Goal: Information Seeking & Learning: Learn about a topic

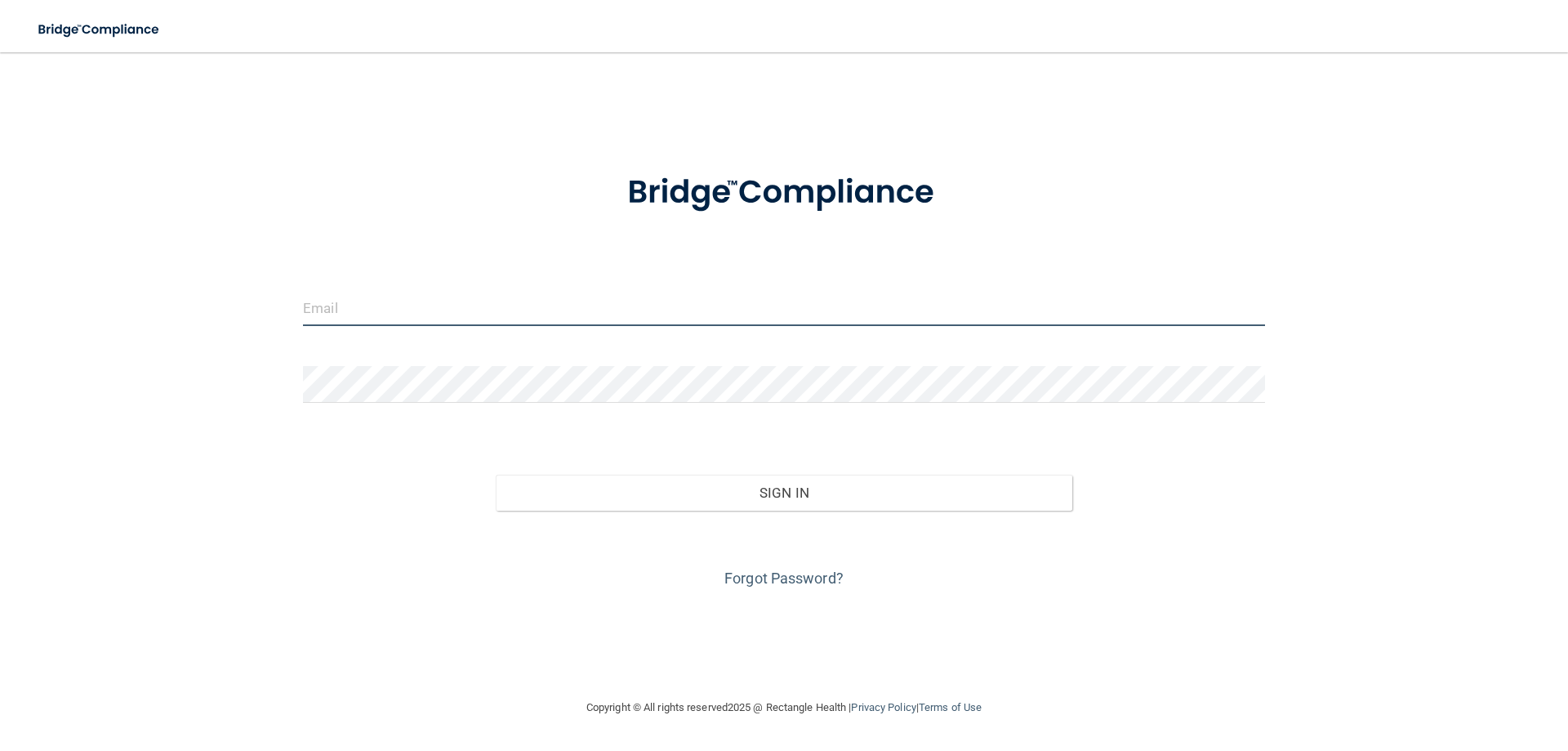
type input "info@lakecitydentalmn.com"
drag, startPoint x: 530, startPoint y: 317, endPoint x: 0, endPoint y: 391, distance: 535.1
click at [0, 391] on main "info@lakecitydentalmn.com Invalid email/password. You don't have permission to …" at bounding box center [784, 401] width 1568 height 698
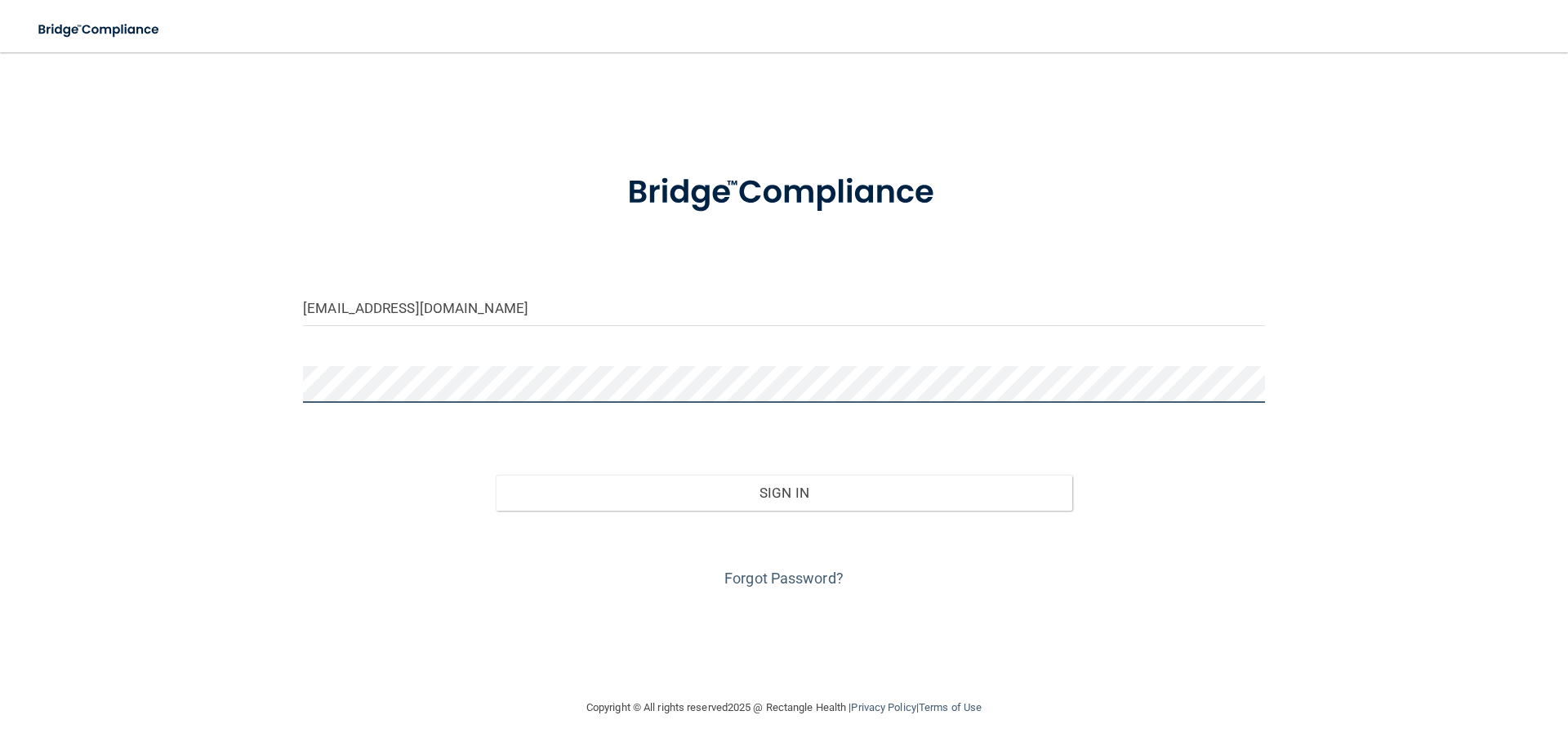
click at [231, 383] on div "dawnschnell@gmail.com Invalid email/password. You don't have permission to acce…" at bounding box center [784, 375] width 1503 height 613
click at [496, 475] on button "Sign In" at bounding box center [784, 492] width 577 height 36
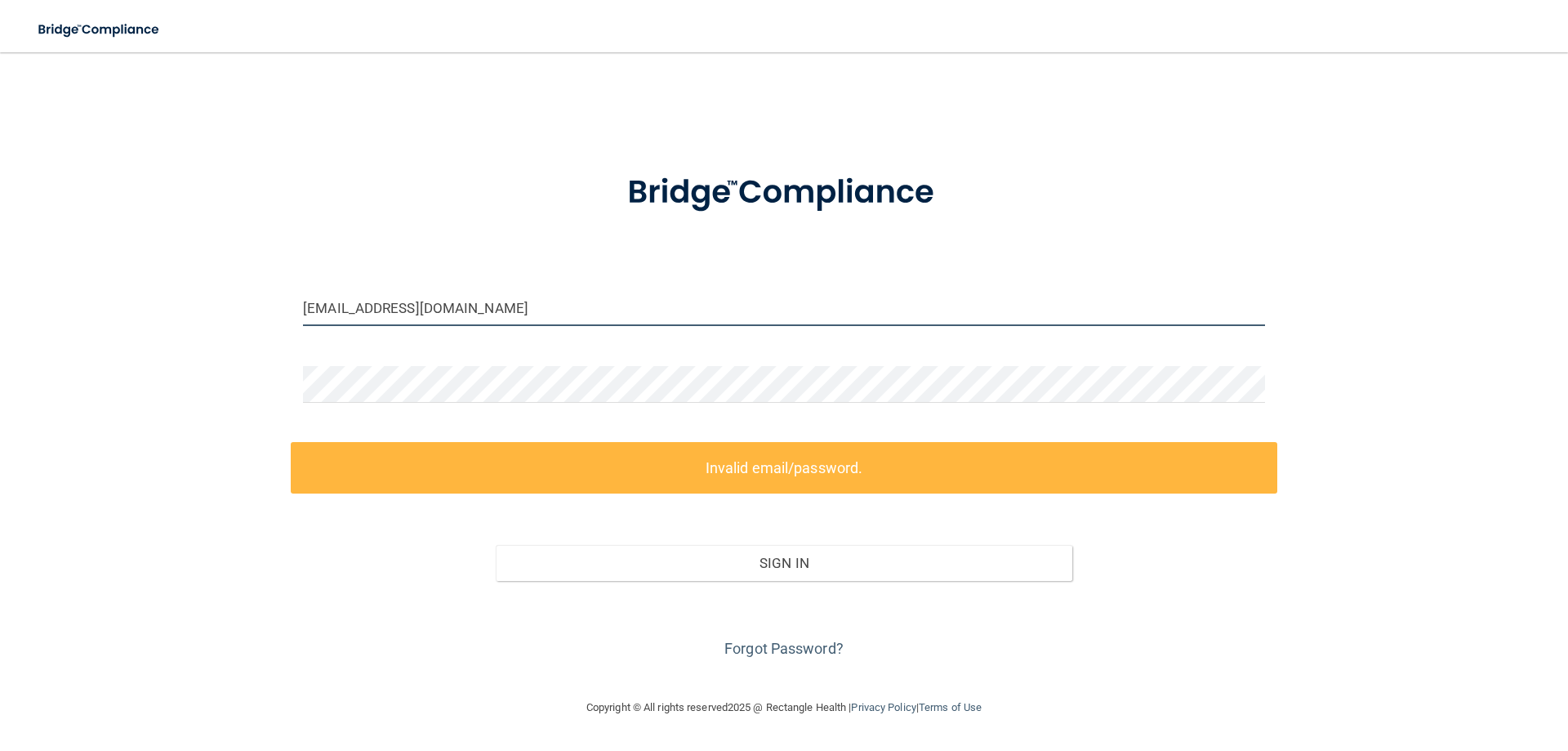
click at [337, 310] on input "dawnschnell@gmail.com" at bounding box center [784, 308] width 962 height 37
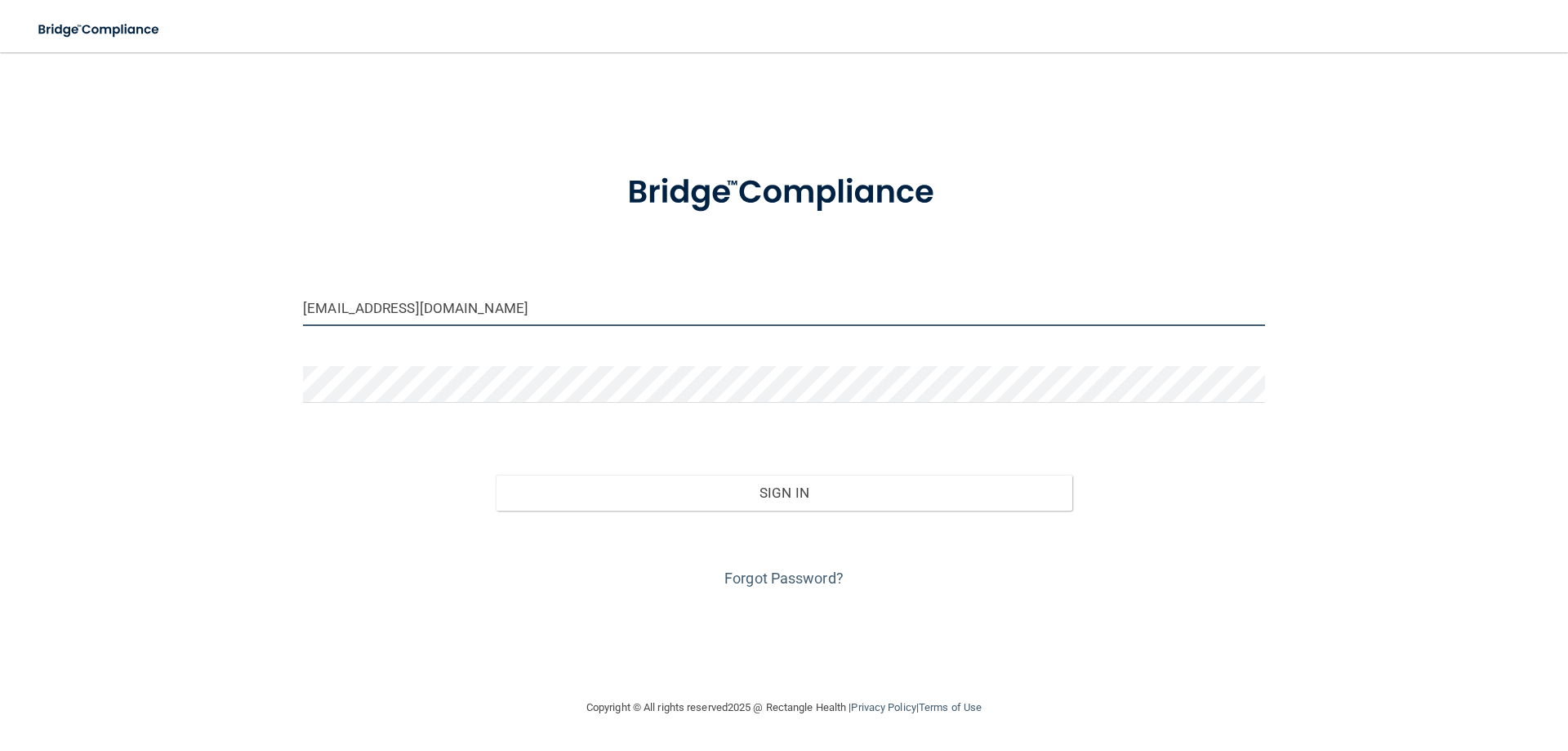
type input "[EMAIL_ADDRESS][DOMAIN_NAME]"
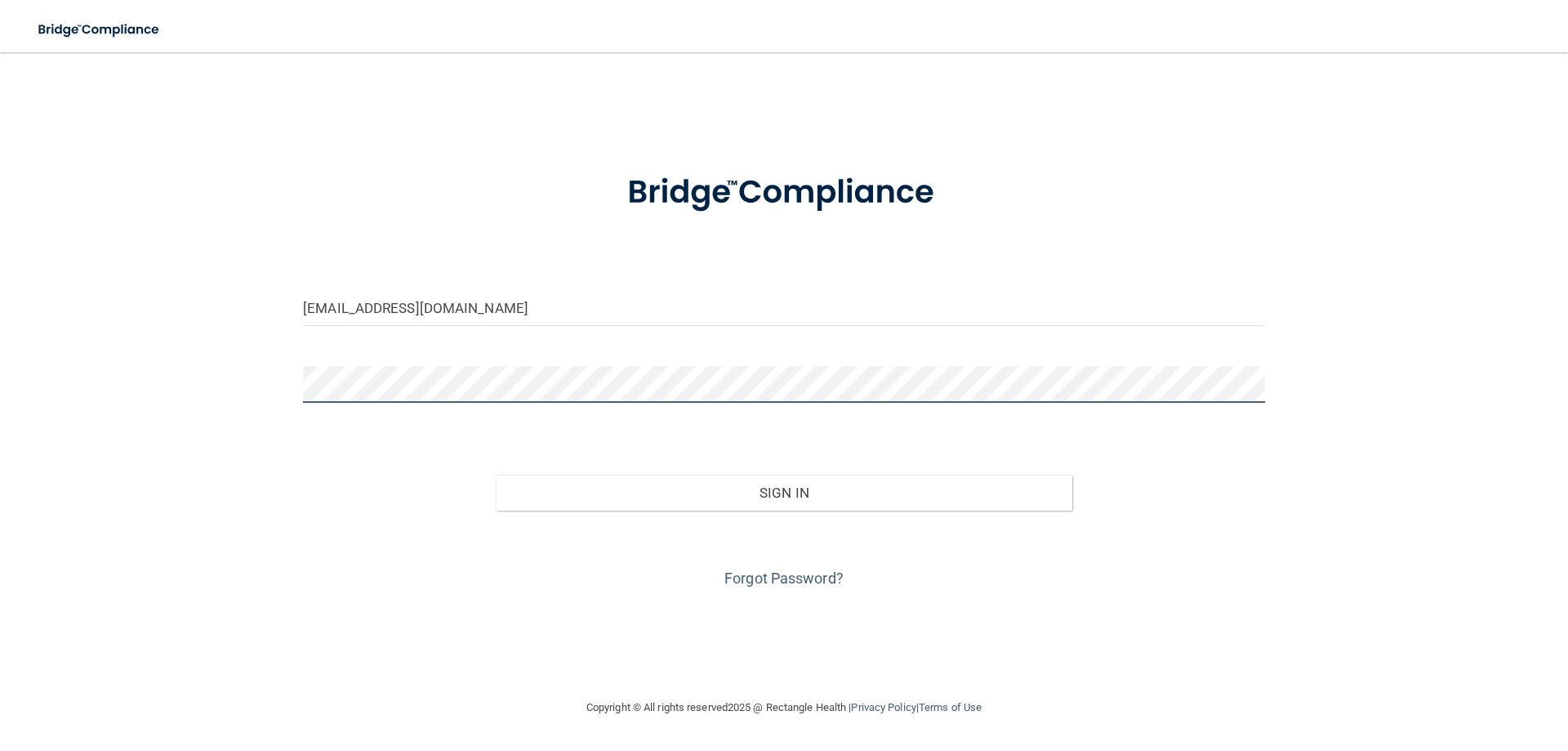
click at [170, 399] on div "dawnlschnell@gmail.com Invalid email/password. You don't have permission to acc…" at bounding box center [784, 375] width 1503 height 613
click at [496, 475] on button "Sign In" at bounding box center [784, 492] width 577 height 36
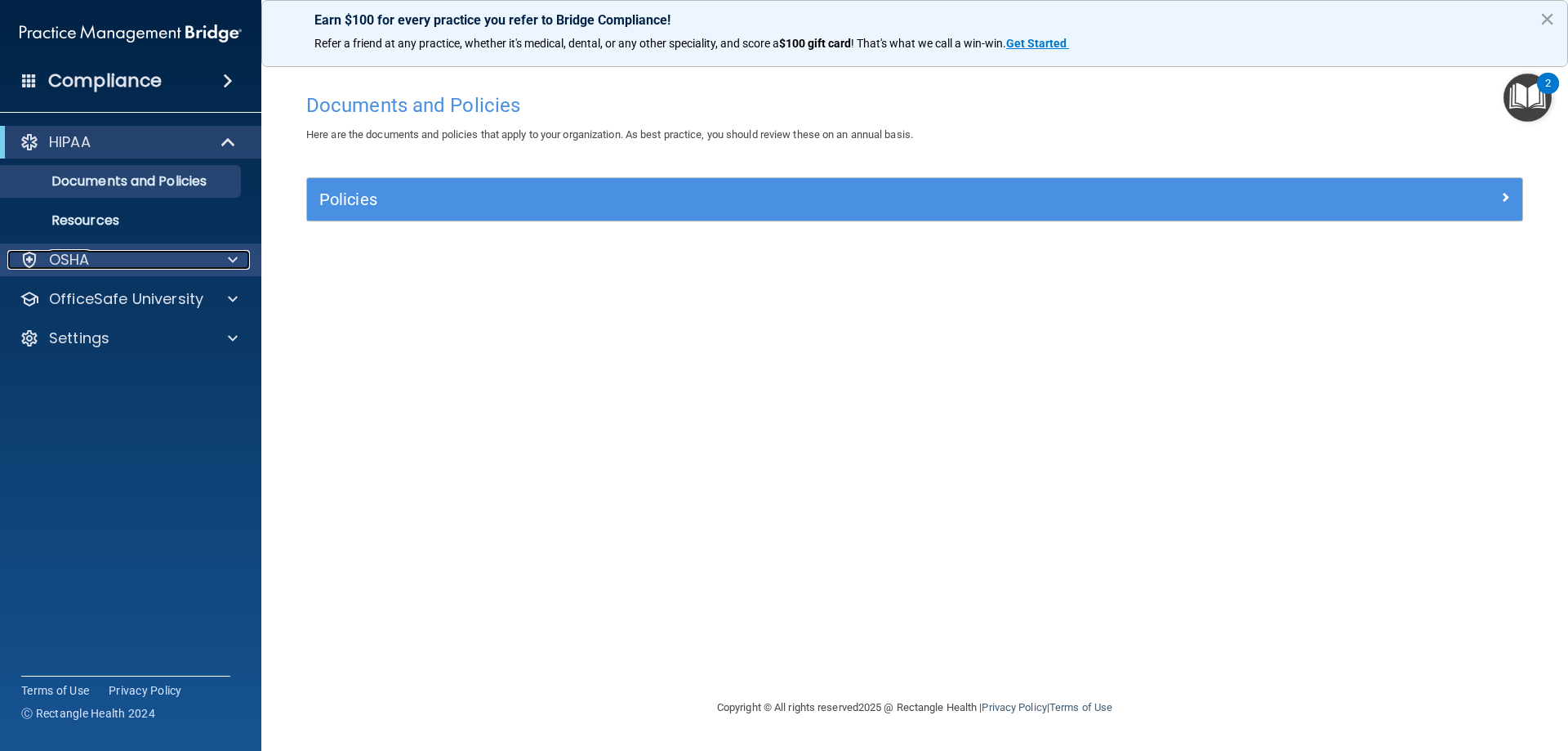
click at [202, 255] on div "OSHA" at bounding box center [108, 259] width 202 height 19
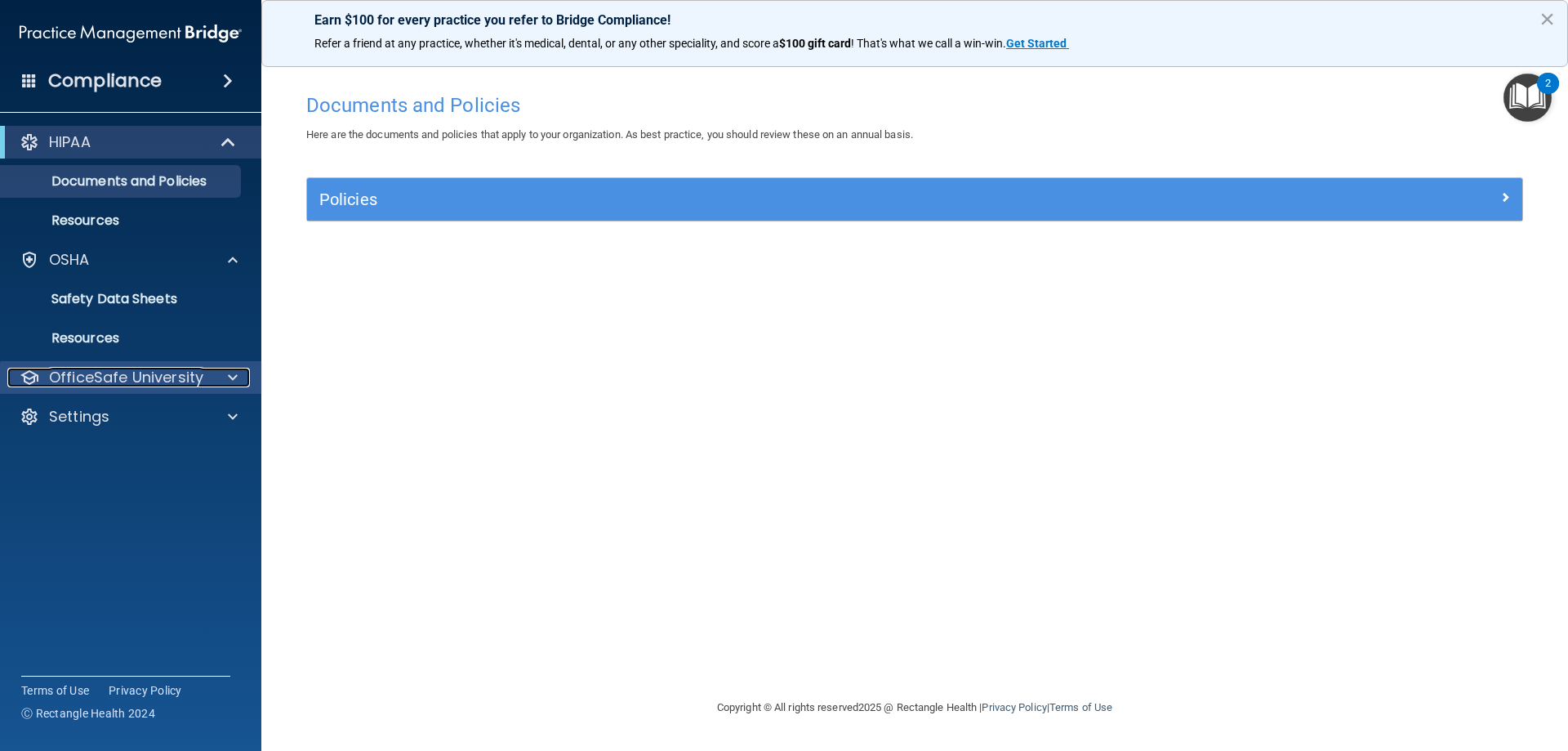
click at [129, 376] on p "OfficeSafe University" at bounding box center [127, 377] width 155 height 19
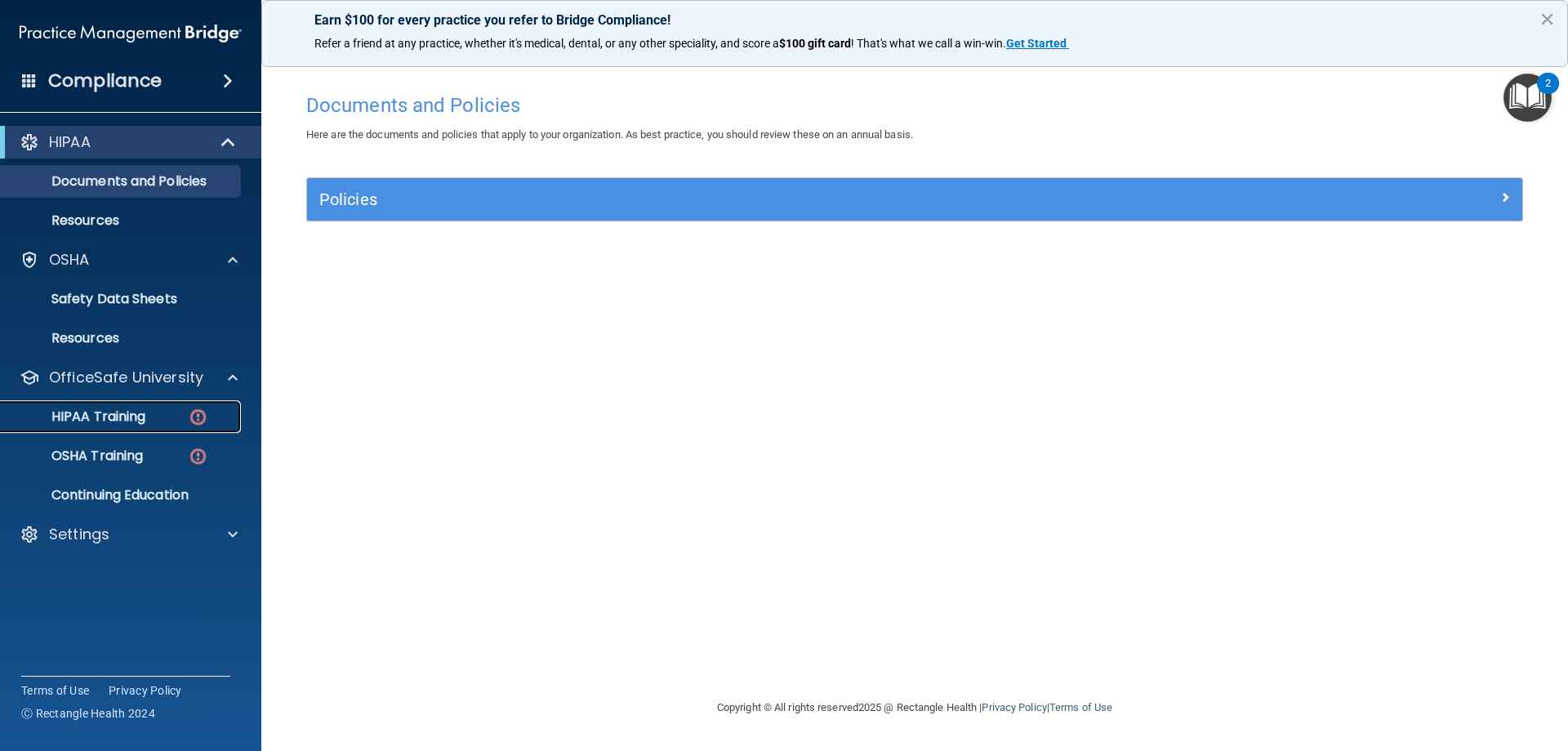
click at [172, 406] on link "HIPAA Training" at bounding box center [112, 416] width 258 height 33
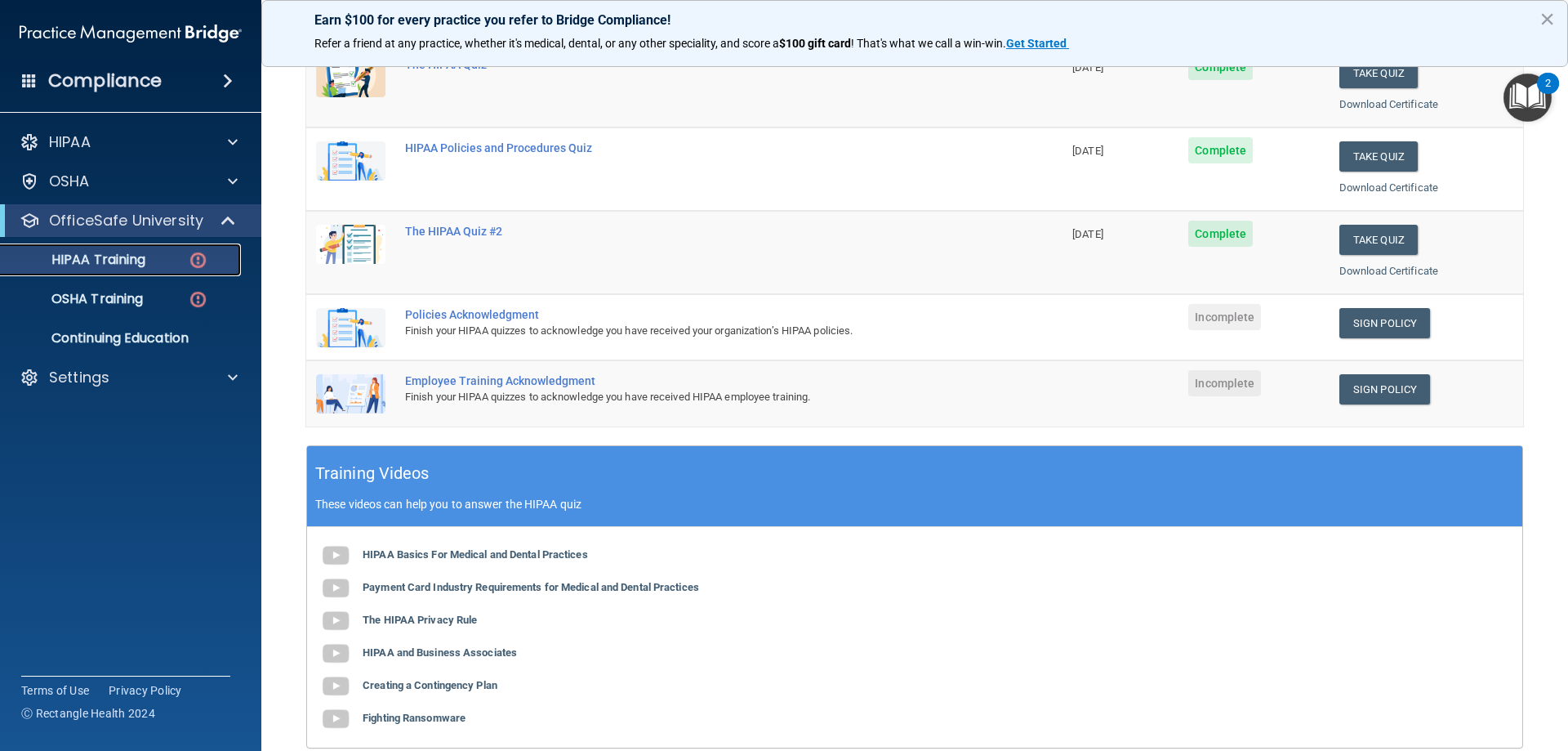
scroll to position [245, 0]
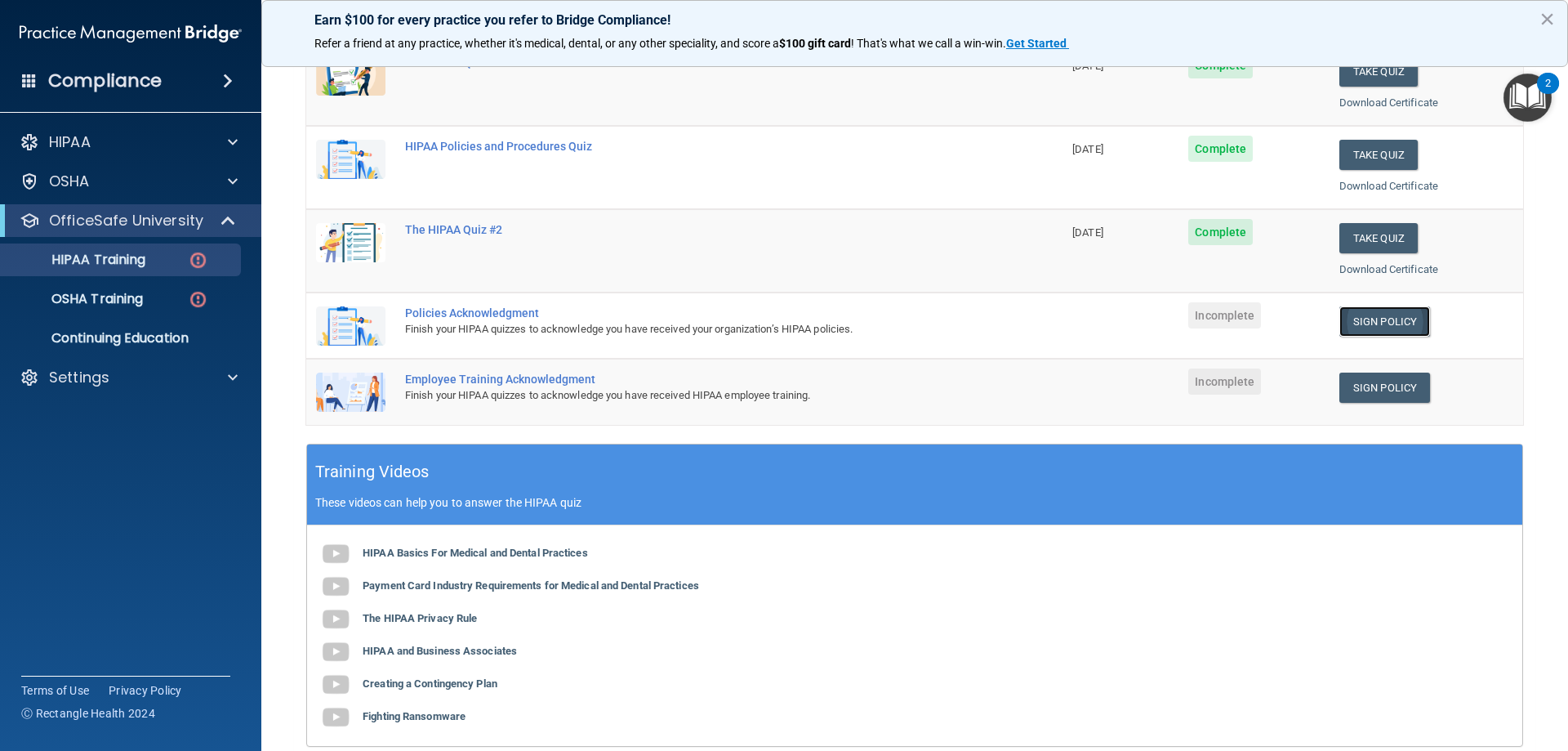
click at [1394, 323] on link "Sign Policy" at bounding box center [1384, 321] width 91 height 30
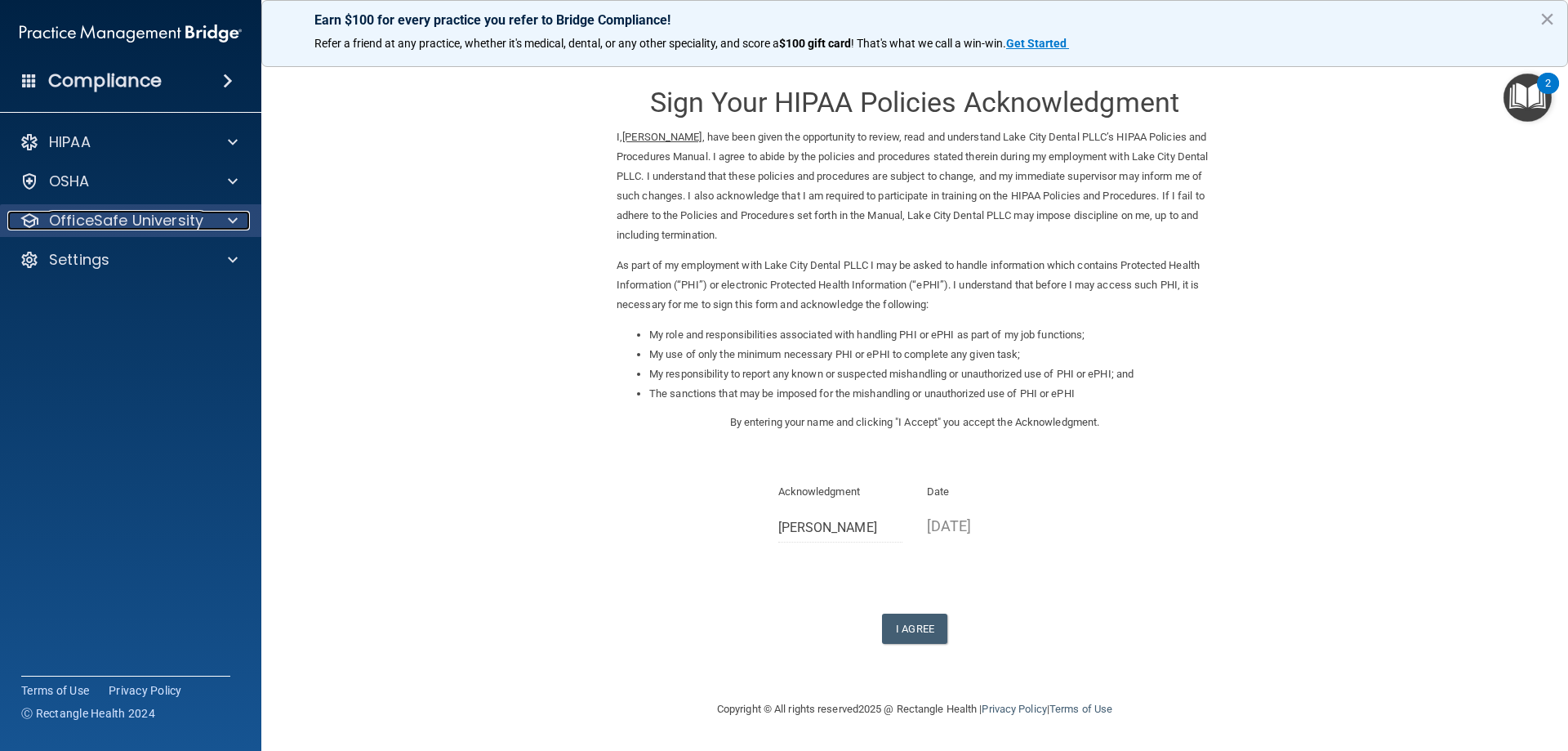
click at [156, 225] on p "OfficeSafe University" at bounding box center [127, 221] width 155 height 19
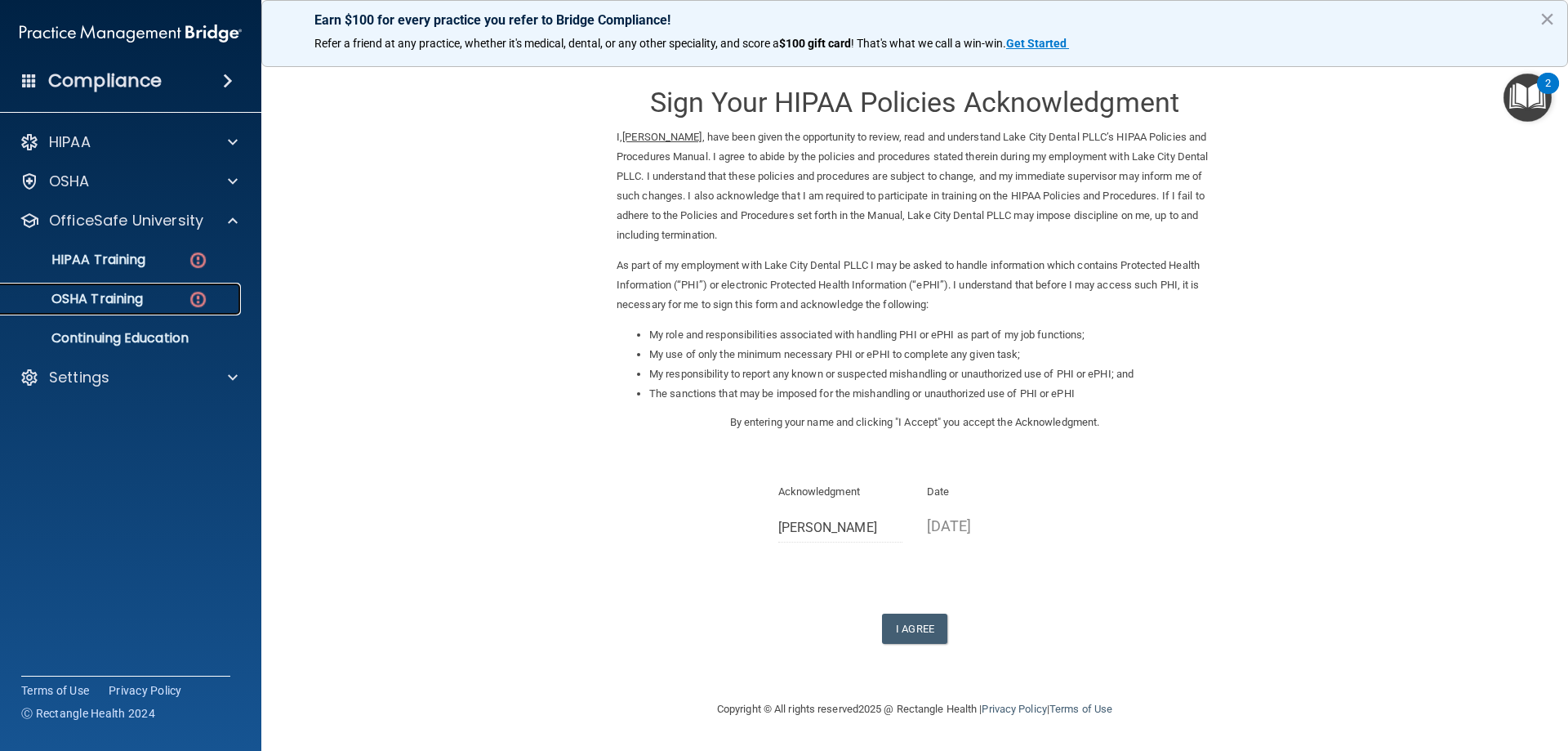
click at [148, 296] on div "OSHA Training" at bounding box center [122, 299] width 223 height 17
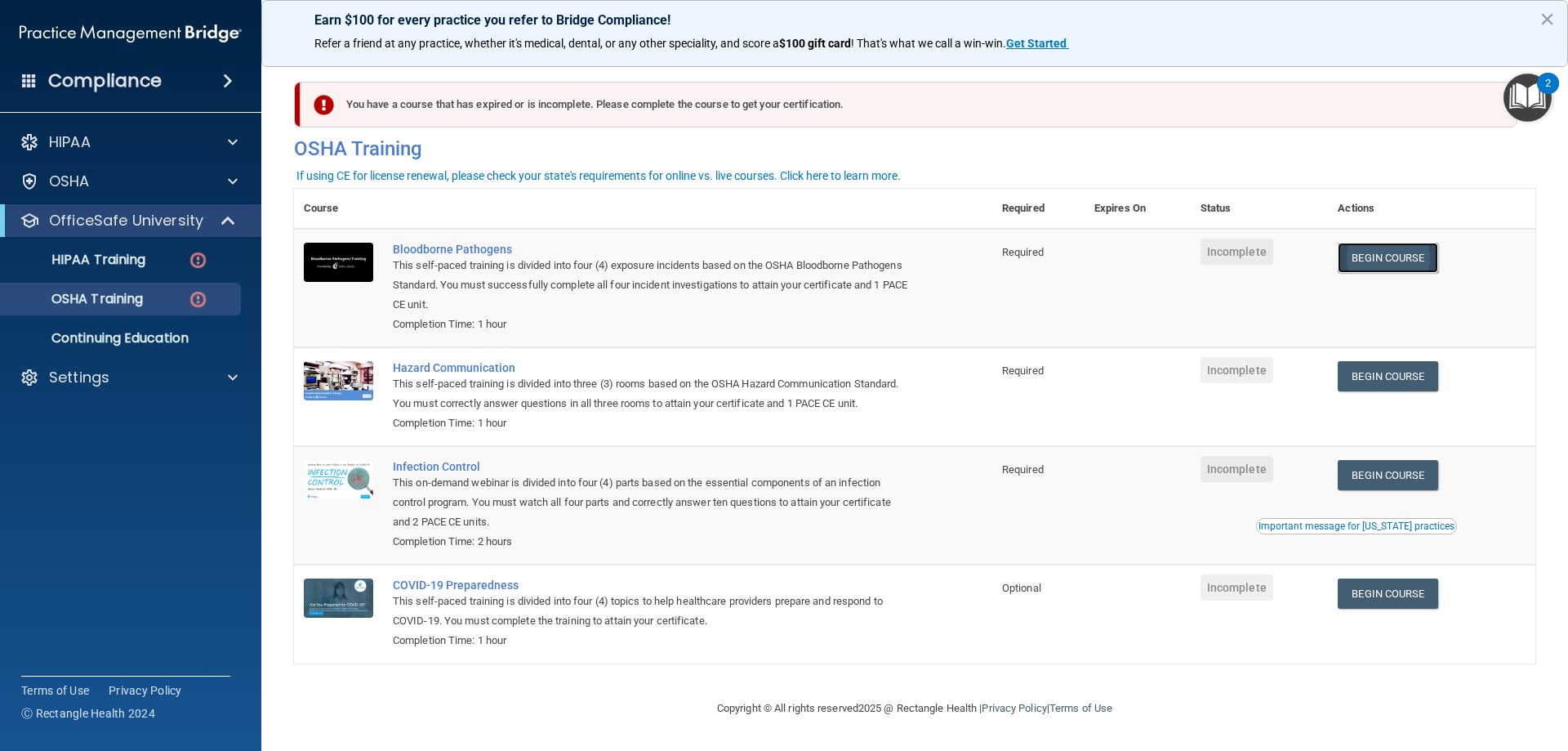
click at [1346, 262] on link "Begin Course" at bounding box center [1387, 258] width 99 height 30
click at [1354, 372] on link "Begin Course" at bounding box center [1387, 376] width 99 height 30
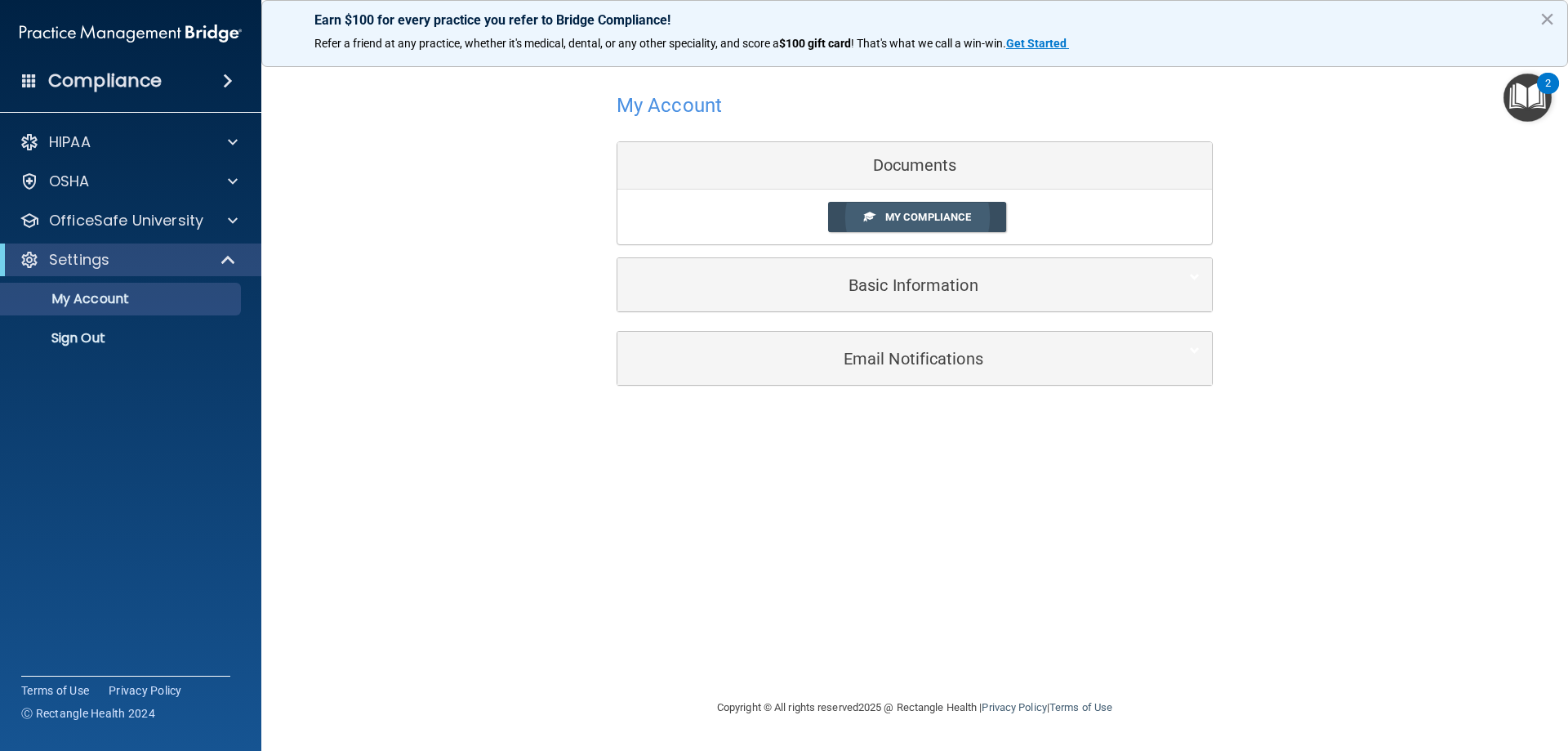
click at [927, 219] on span "My Compliance" at bounding box center [928, 217] width 86 height 12
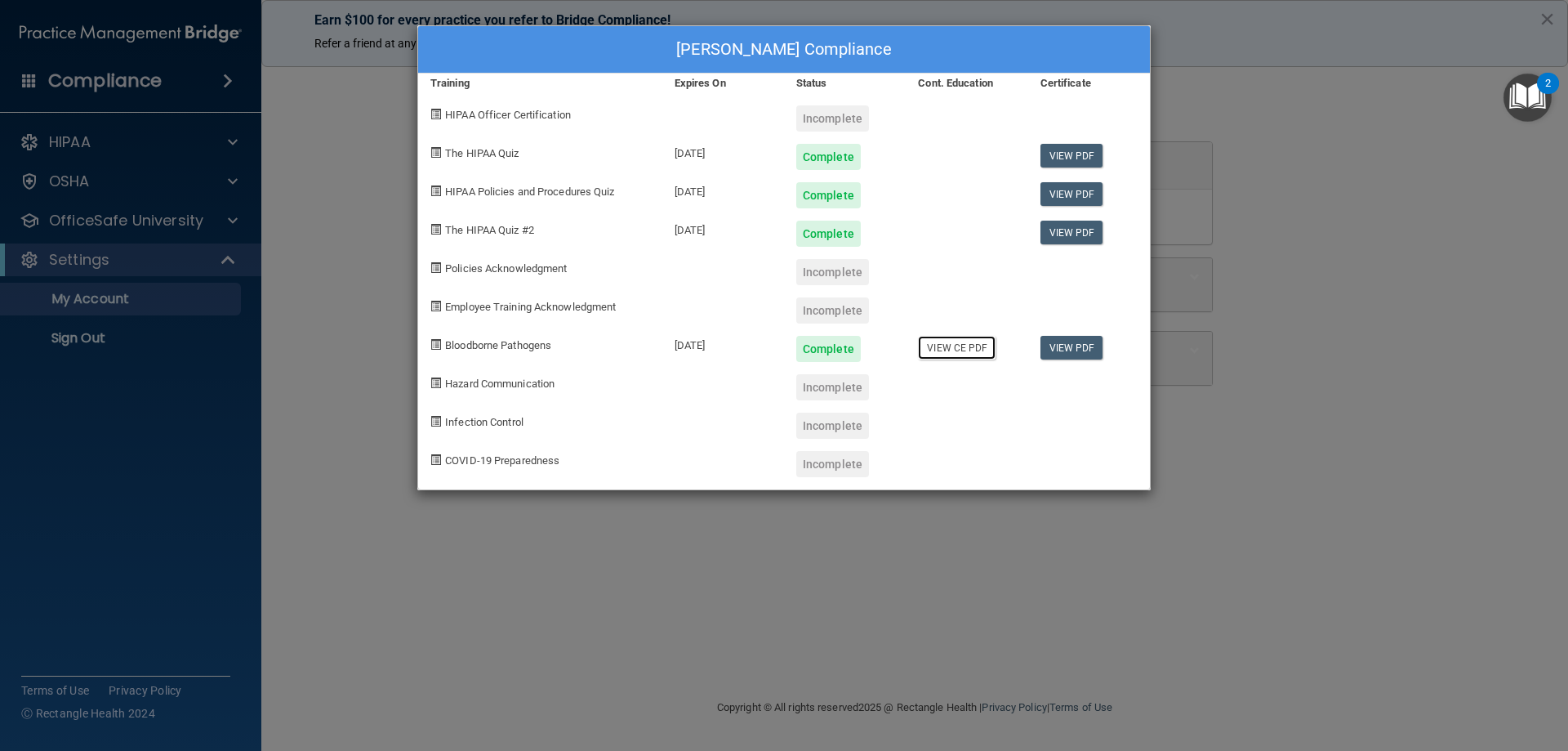
click at [950, 351] on link "View CE PDF" at bounding box center [956, 347] width 77 height 24
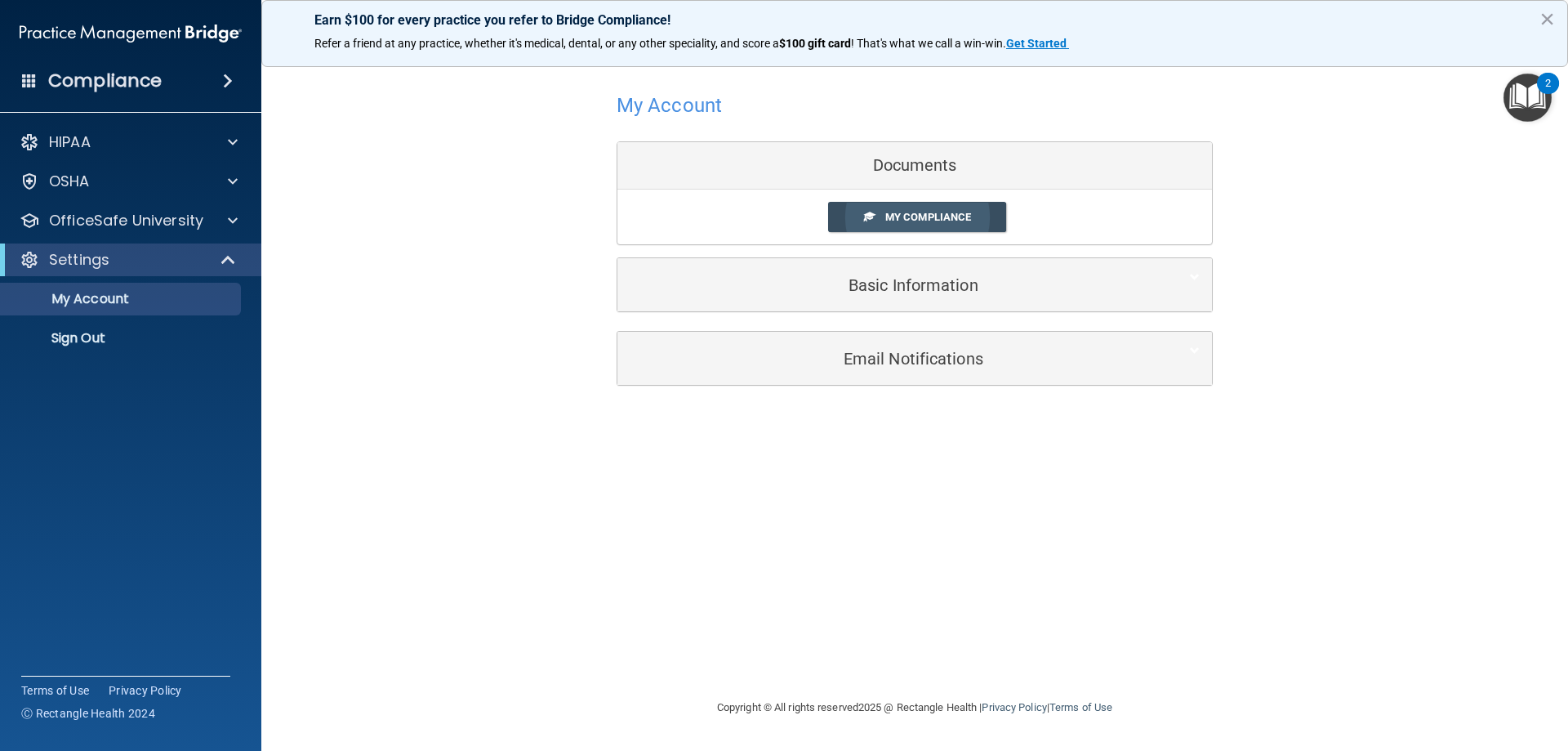
click at [966, 212] on span "My Compliance" at bounding box center [928, 217] width 86 height 12
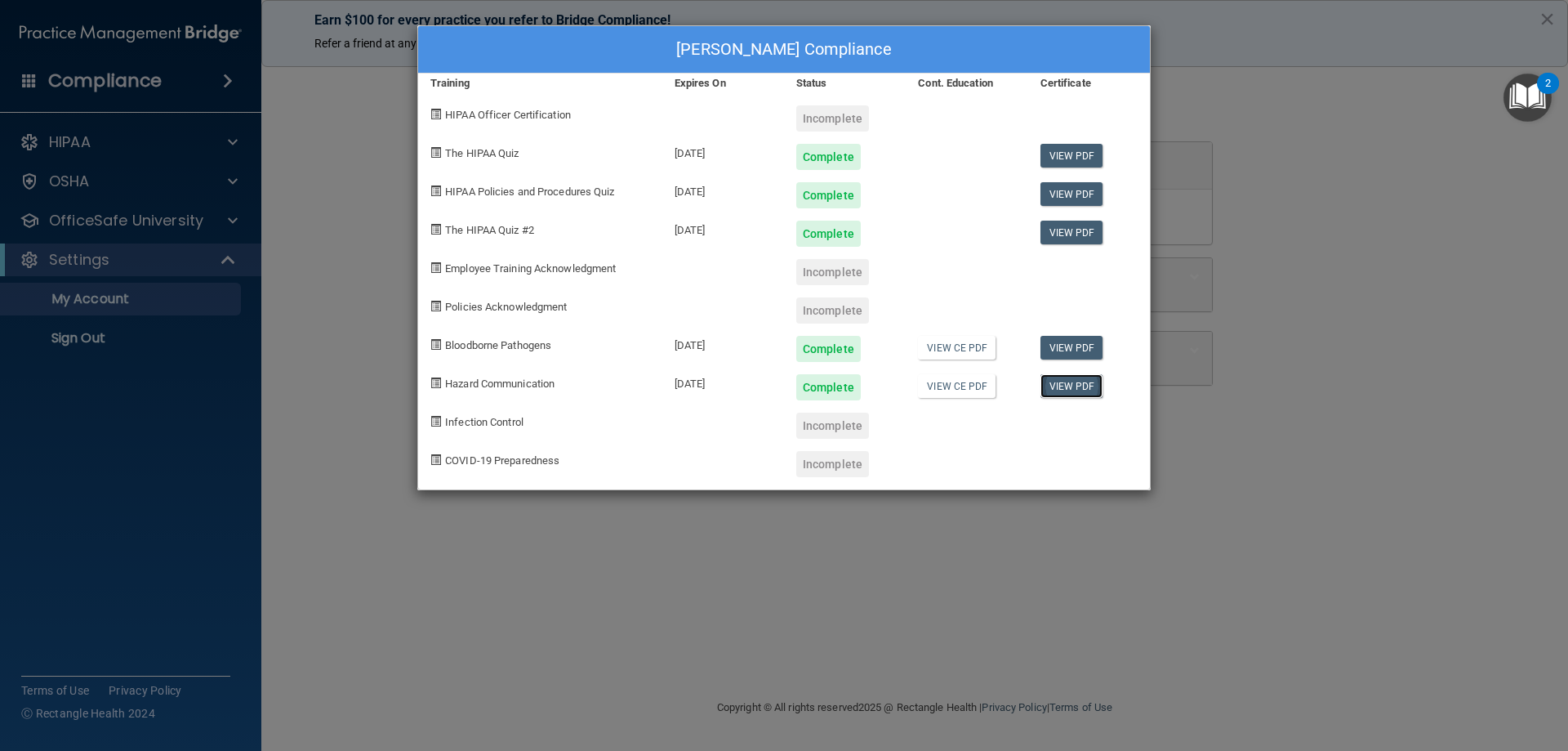
click at [1073, 380] on link "View PDF" at bounding box center [1072, 386] width 63 height 24
click at [949, 369] on div "View CE PDF" at bounding box center [967, 382] width 121 height 39
click at [952, 382] on link "View CE PDF" at bounding box center [956, 386] width 77 height 24
click at [364, 233] on div "Dawn Schnell's Compliance Training Expires On Status Cont. Education Certificat…" at bounding box center [784, 376] width 1568 height 751
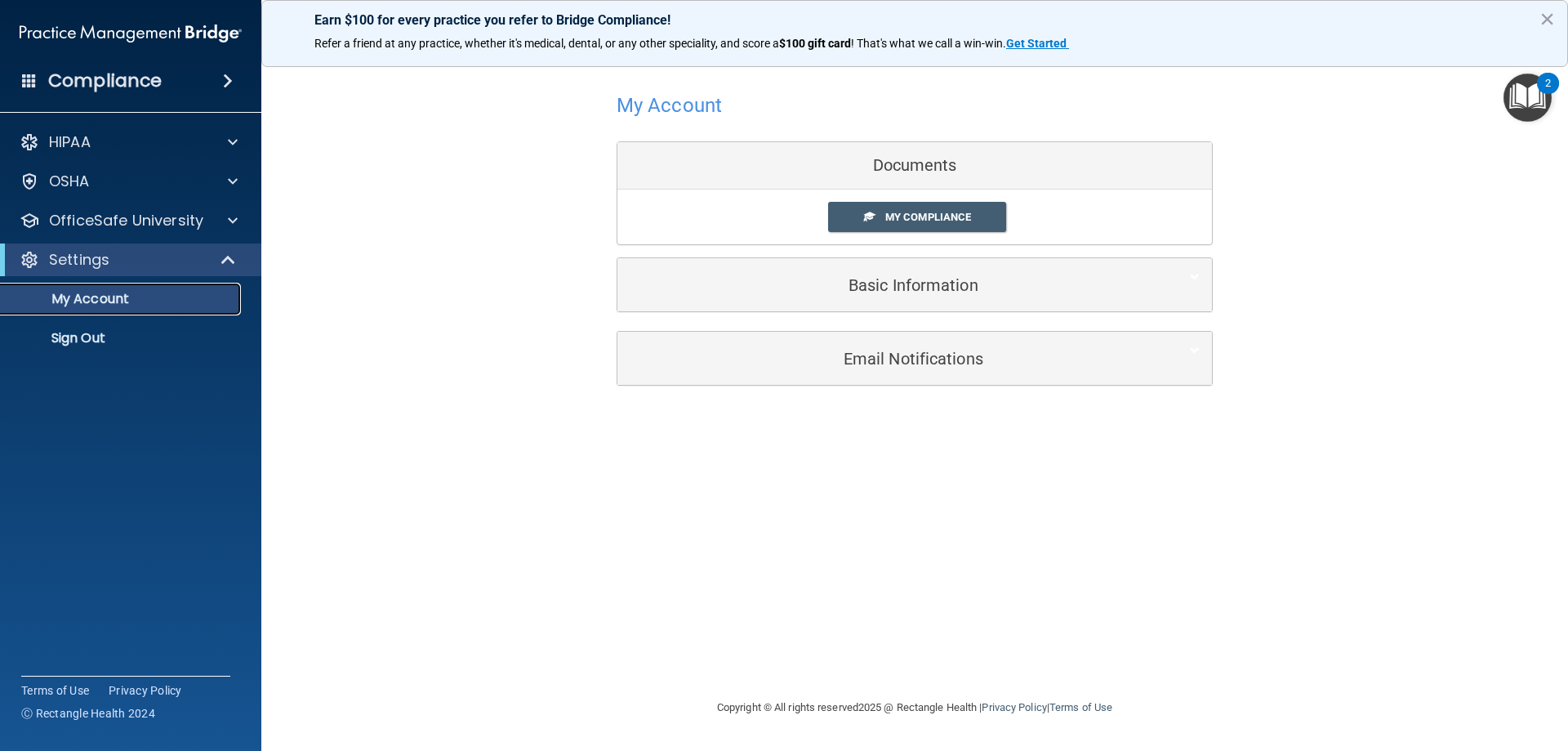
click at [171, 288] on link "My Account" at bounding box center [112, 299] width 258 height 33
click at [207, 211] on div "OfficeSafe University" at bounding box center [108, 221] width 202 height 19
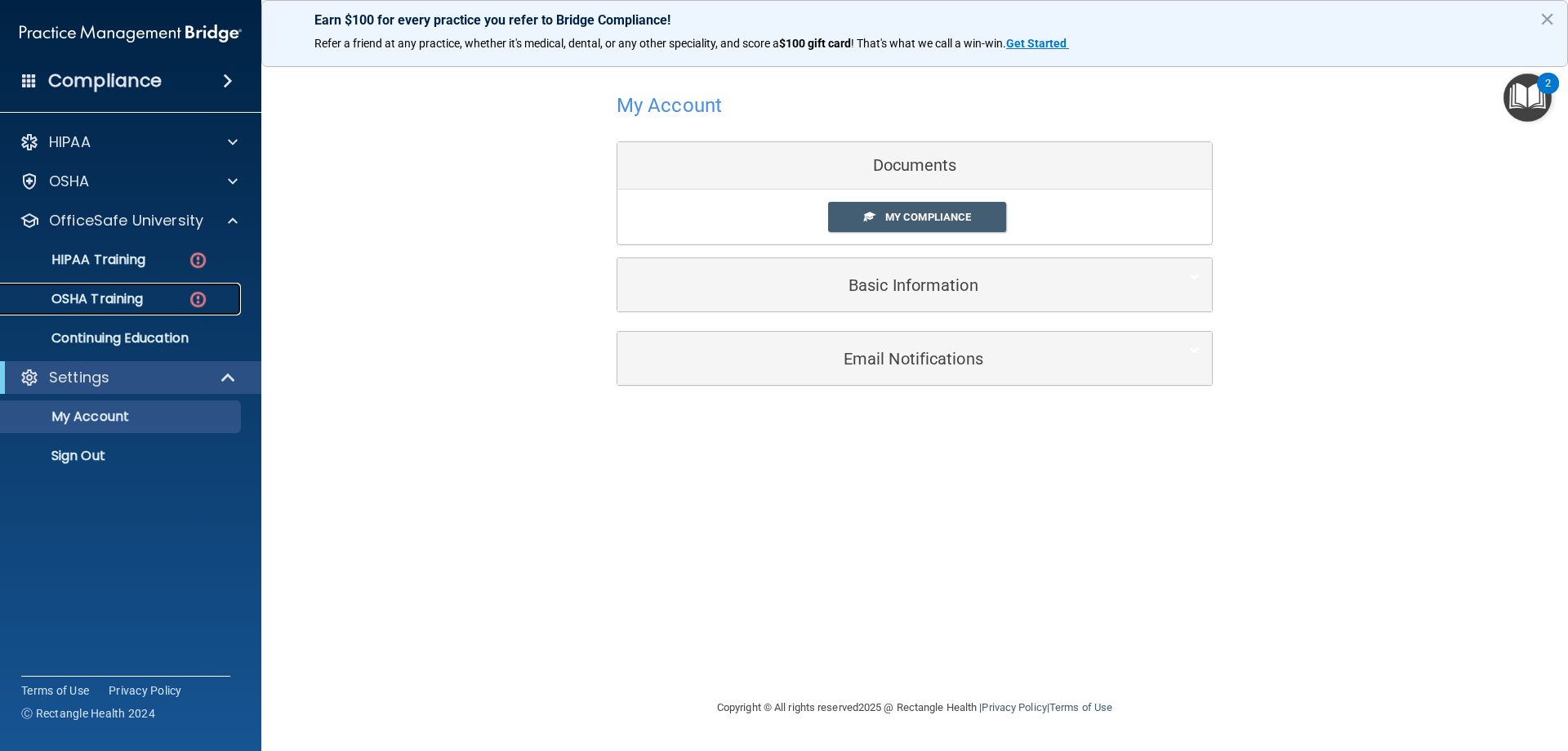
click at [166, 295] on div "OSHA Training" at bounding box center [122, 299] width 223 height 17
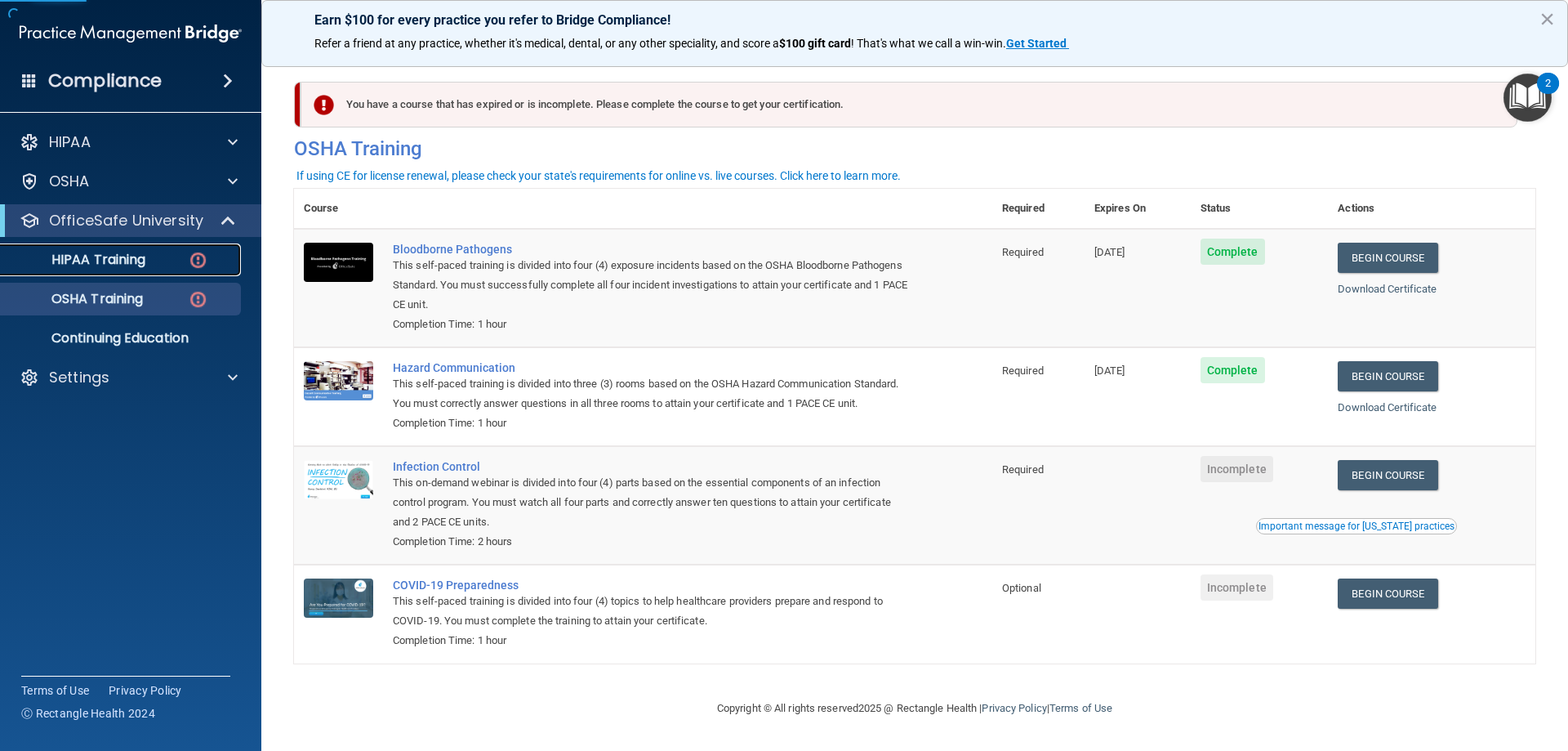
click at [179, 273] on link "HIPAA Training" at bounding box center [112, 259] width 258 height 33
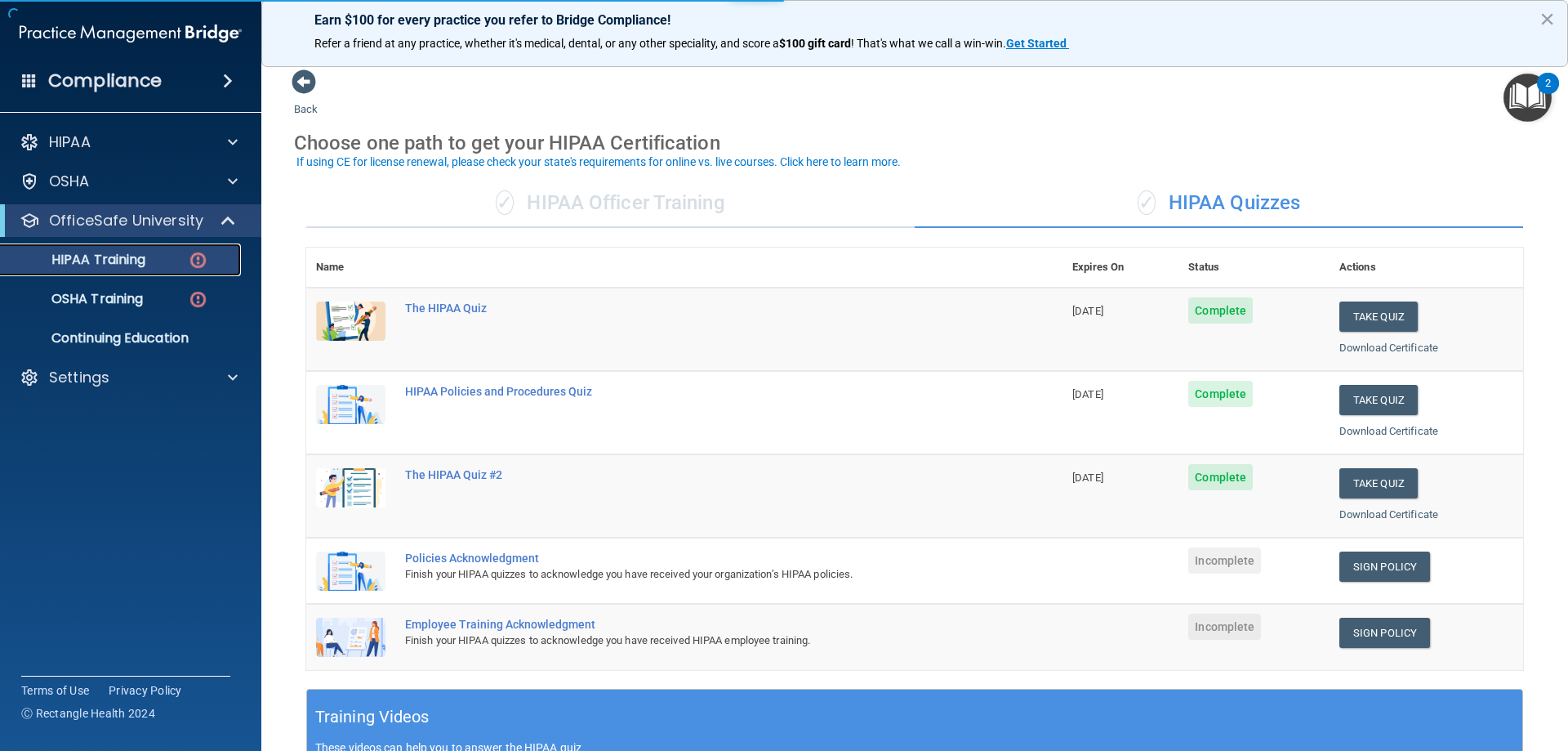
scroll to position [82, 0]
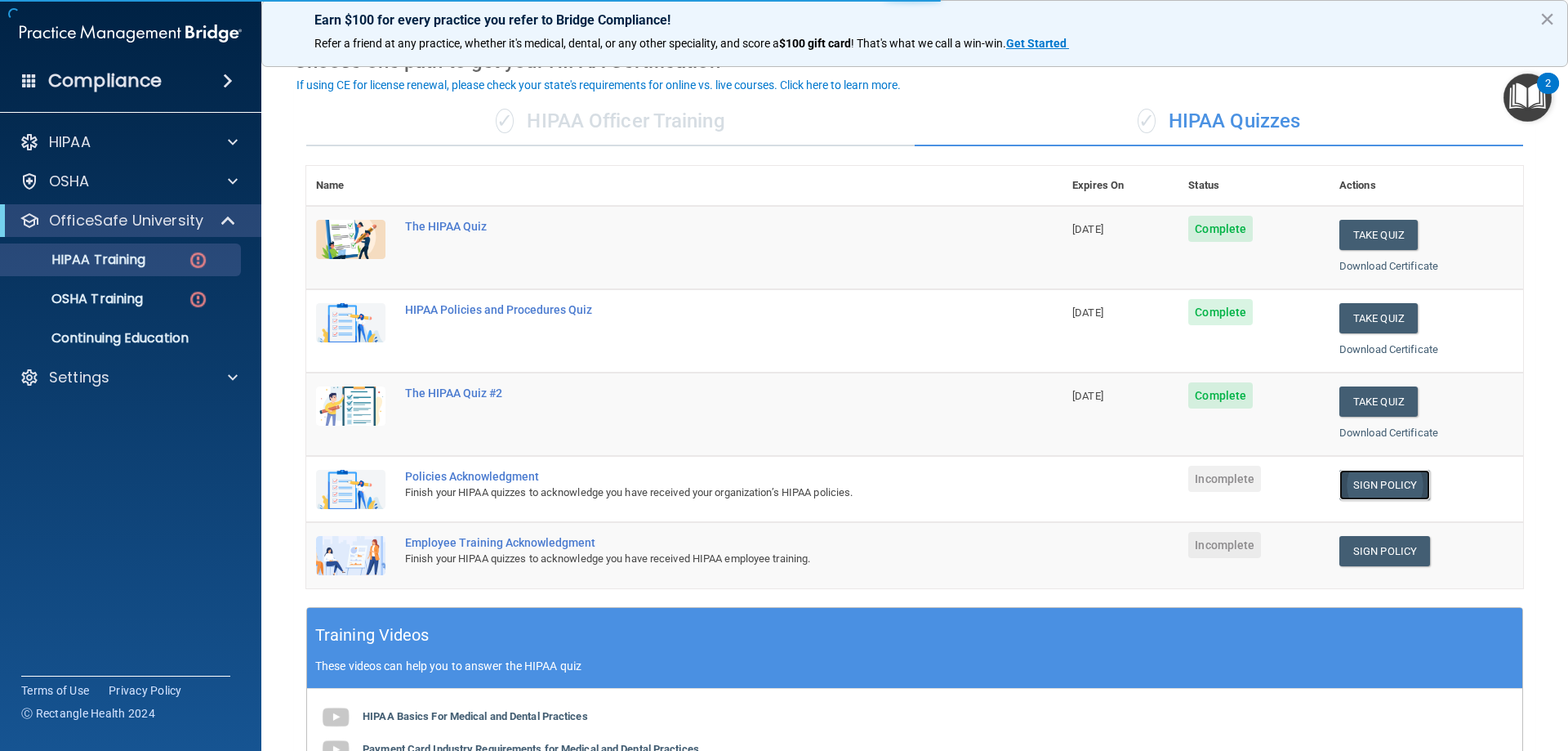
click at [1368, 484] on link "Sign Policy" at bounding box center [1384, 485] width 91 height 30
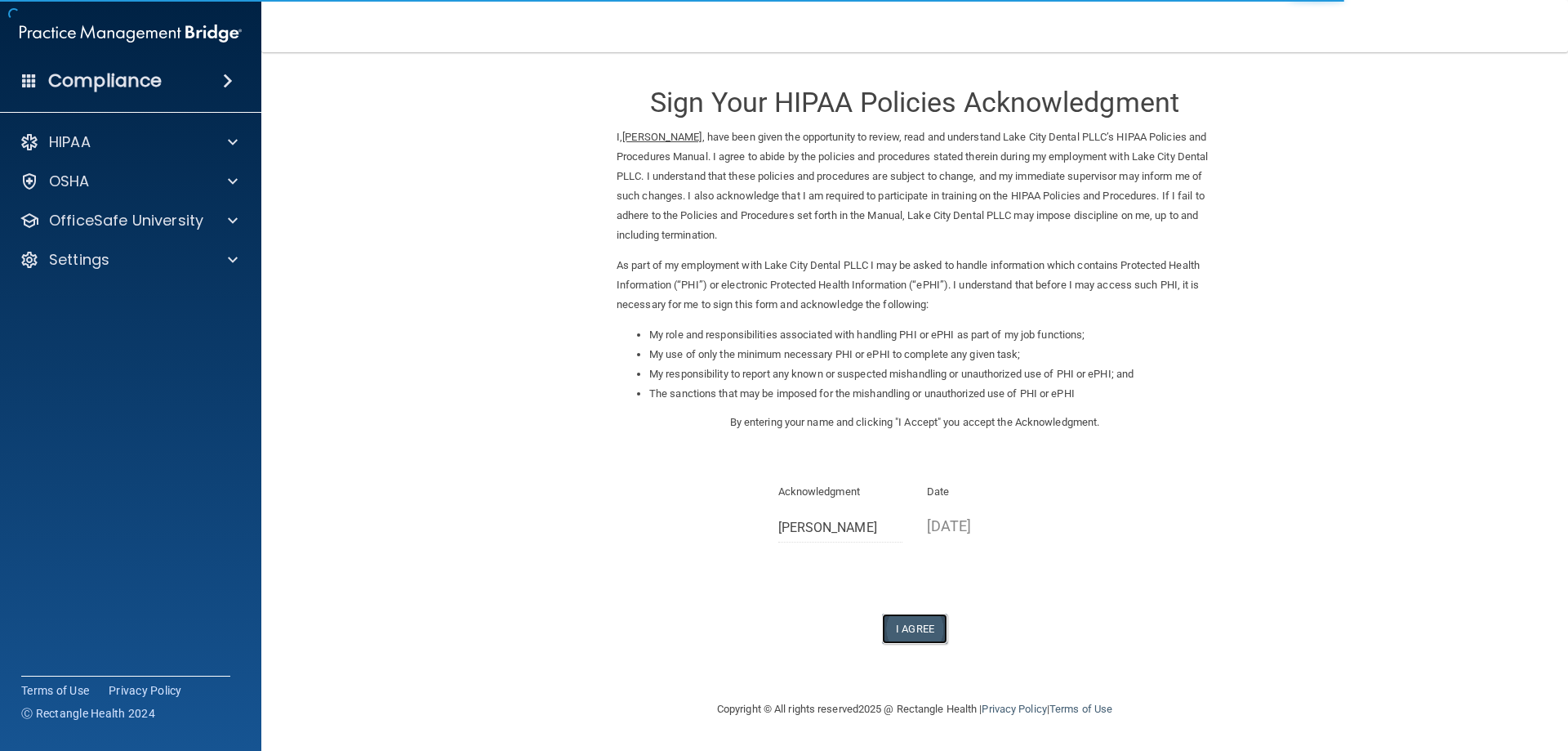
click at [911, 631] on button "I Agree" at bounding box center [915, 629] width 65 height 30
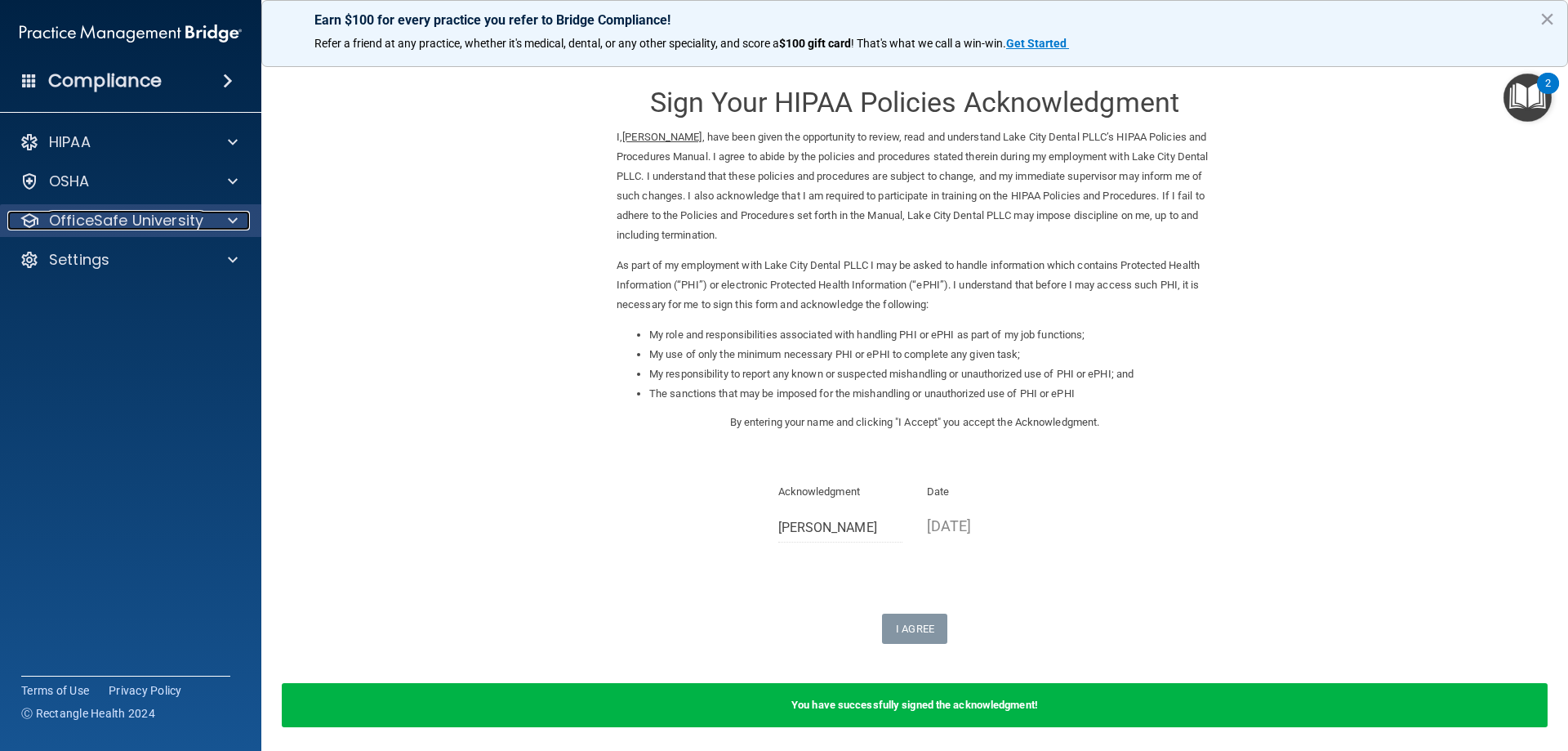
click at [144, 215] on p "OfficeSafe University" at bounding box center [127, 221] width 155 height 19
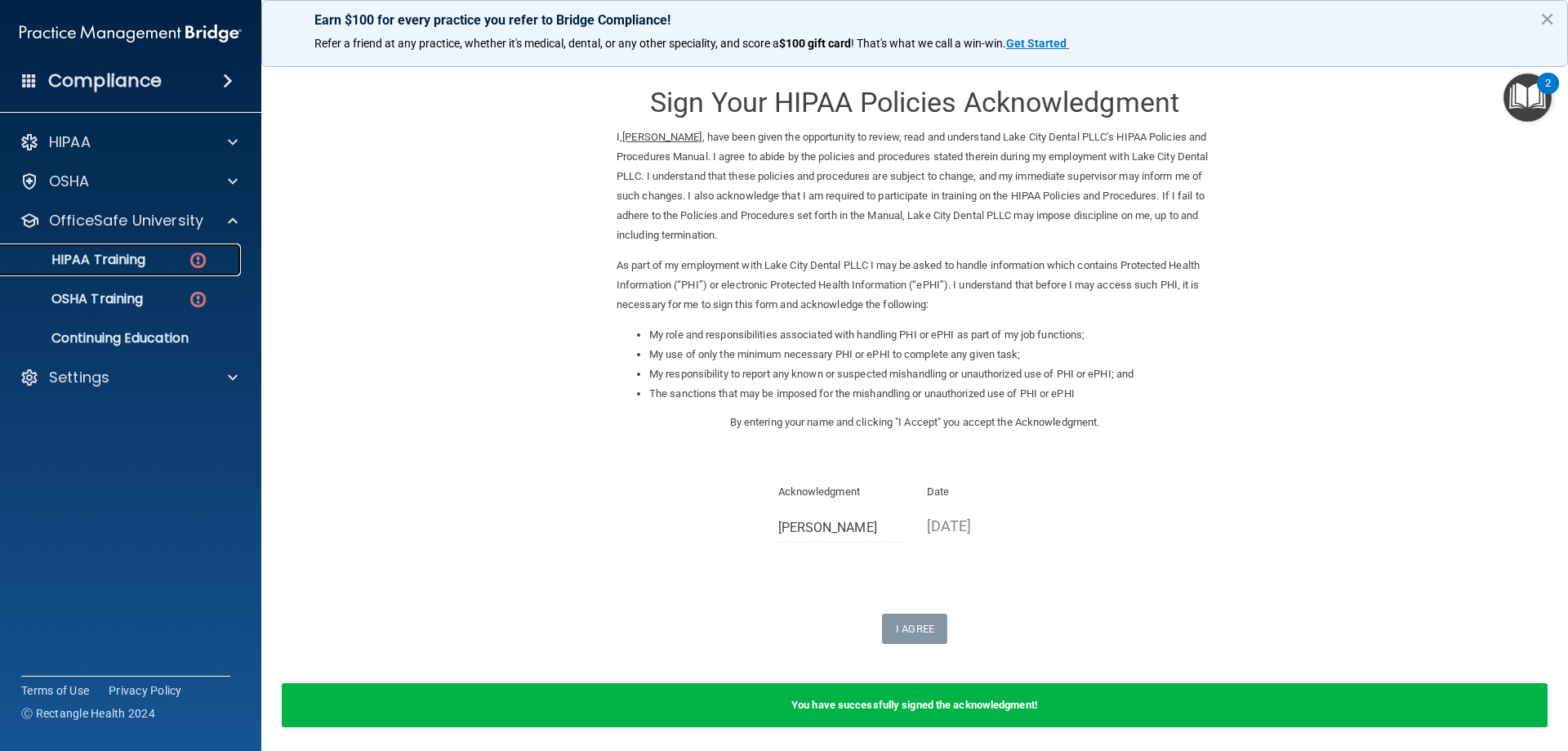
click at [144, 273] on link "HIPAA Training" at bounding box center [112, 259] width 258 height 33
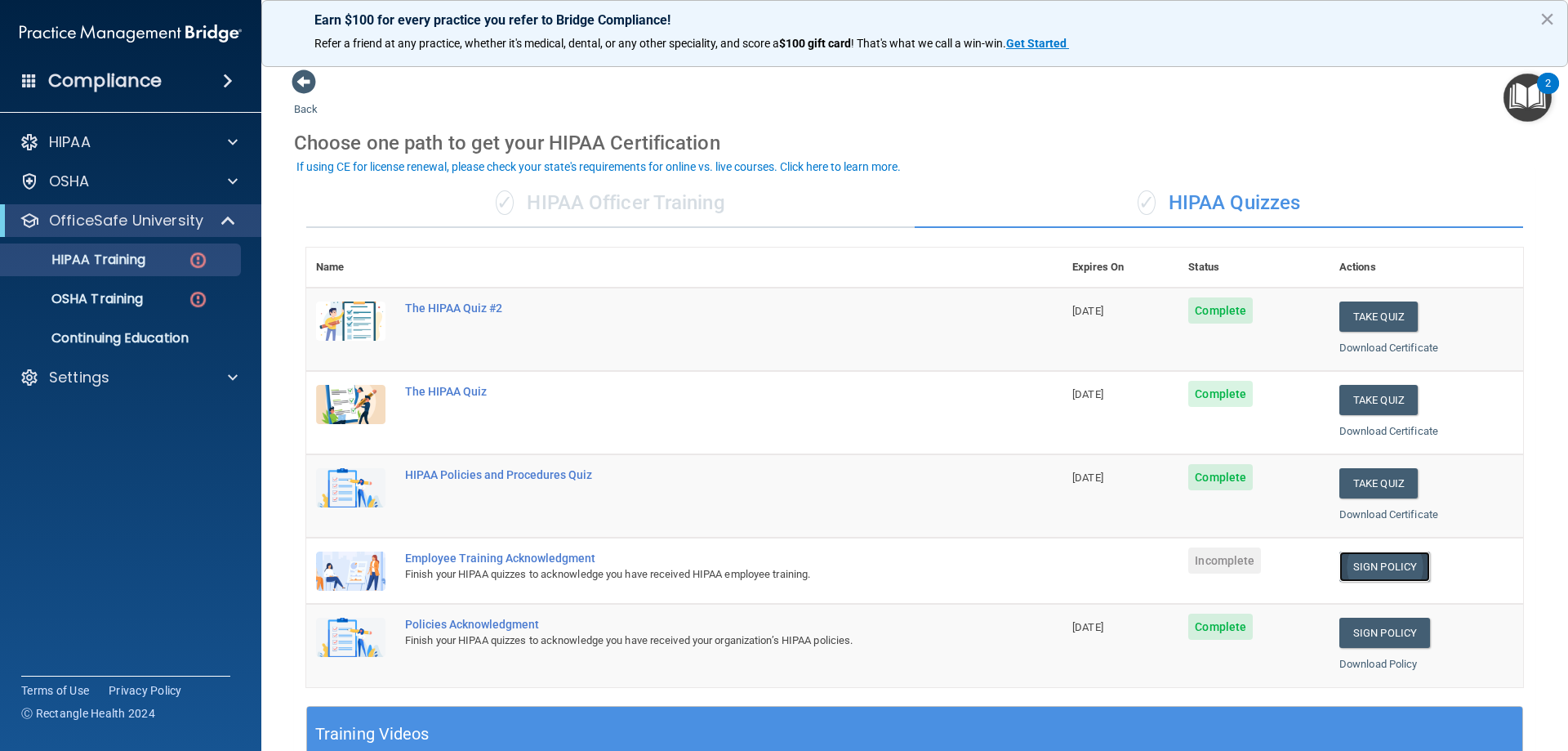
click at [1370, 572] on link "Sign Policy" at bounding box center [1384, 566] width 91 height 30
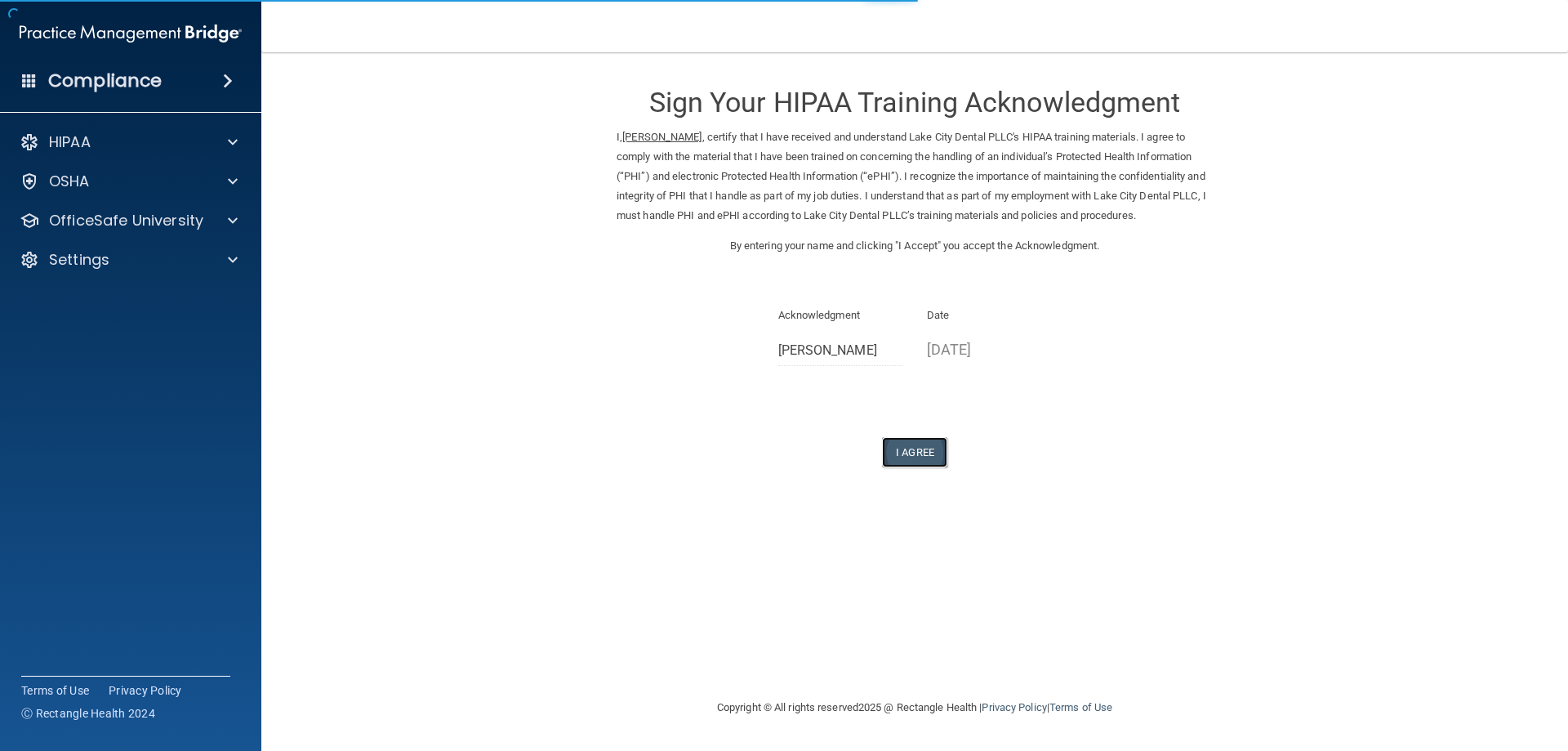
click at [910, 437] on button "I Agree" at bounding box center [915, 452] width 65 height 30
click at [911, 462] on button "I Agree" at bounding box center [915, 452] width 65 height 30
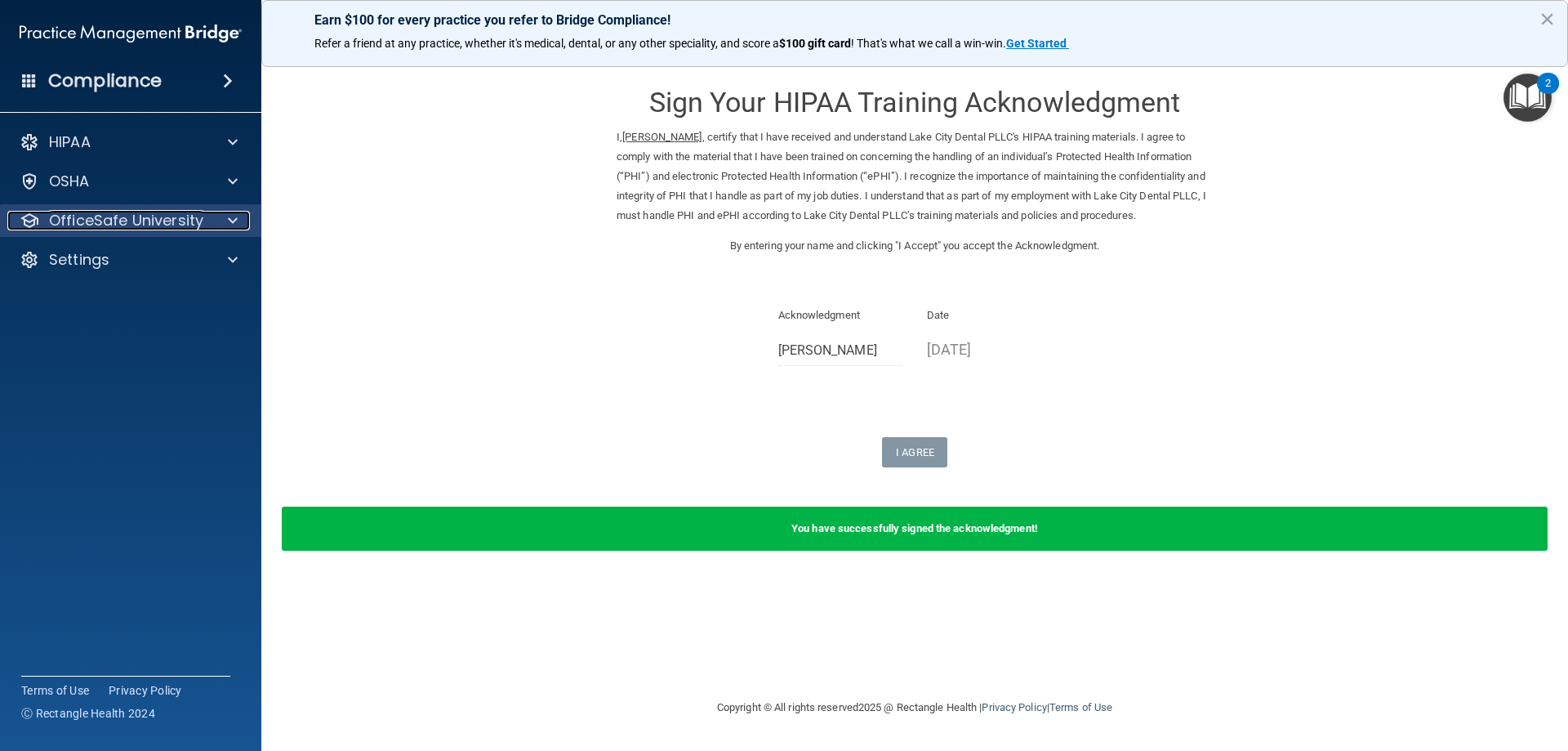
click at [124, 220] on p "OfficeSafe University" at bounding box center [127, 221] width 155 height 19
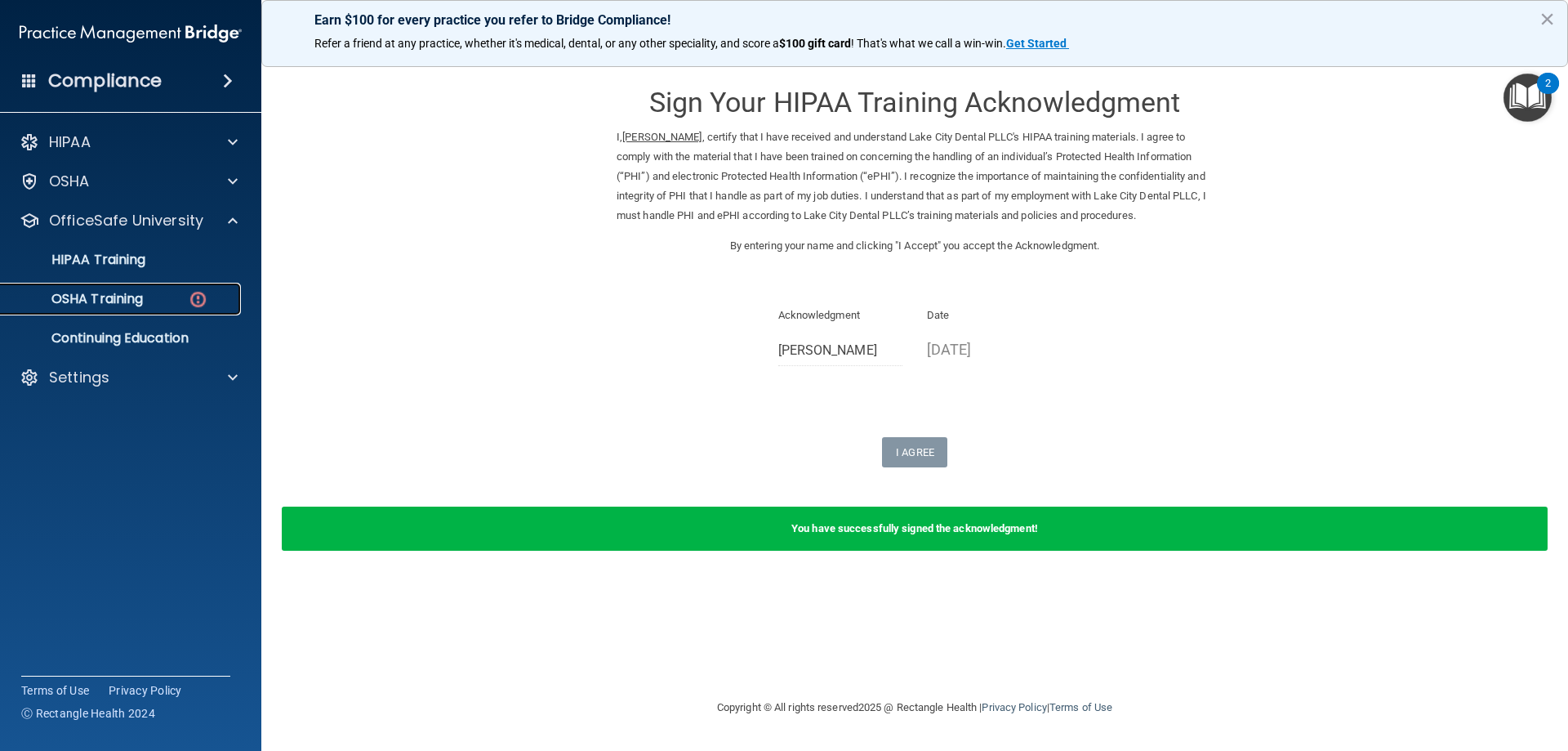
click at [144, 287] on link "OSHA Training" at bounding box center [112, 299] width 258 height 33
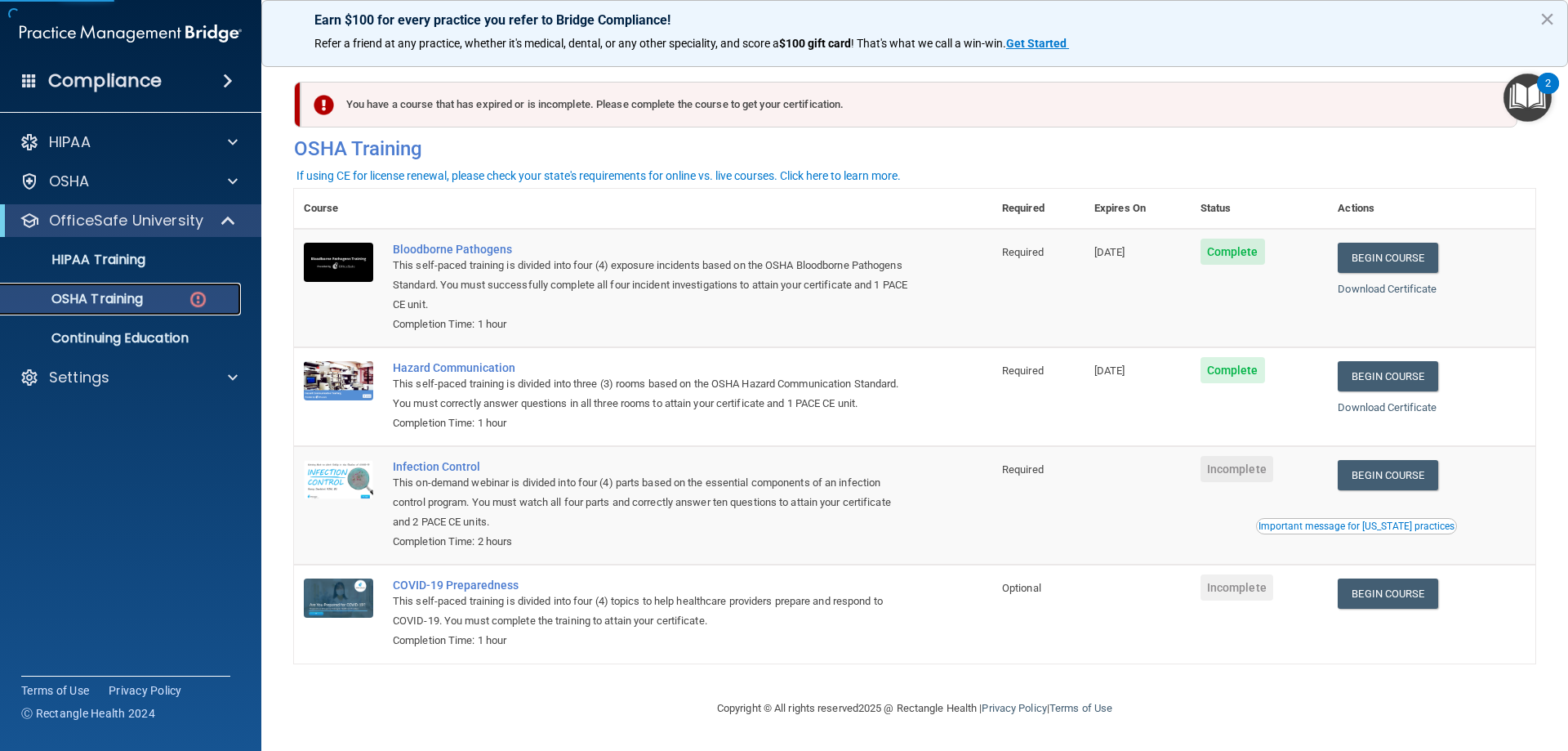
scroll to position [20, 0]
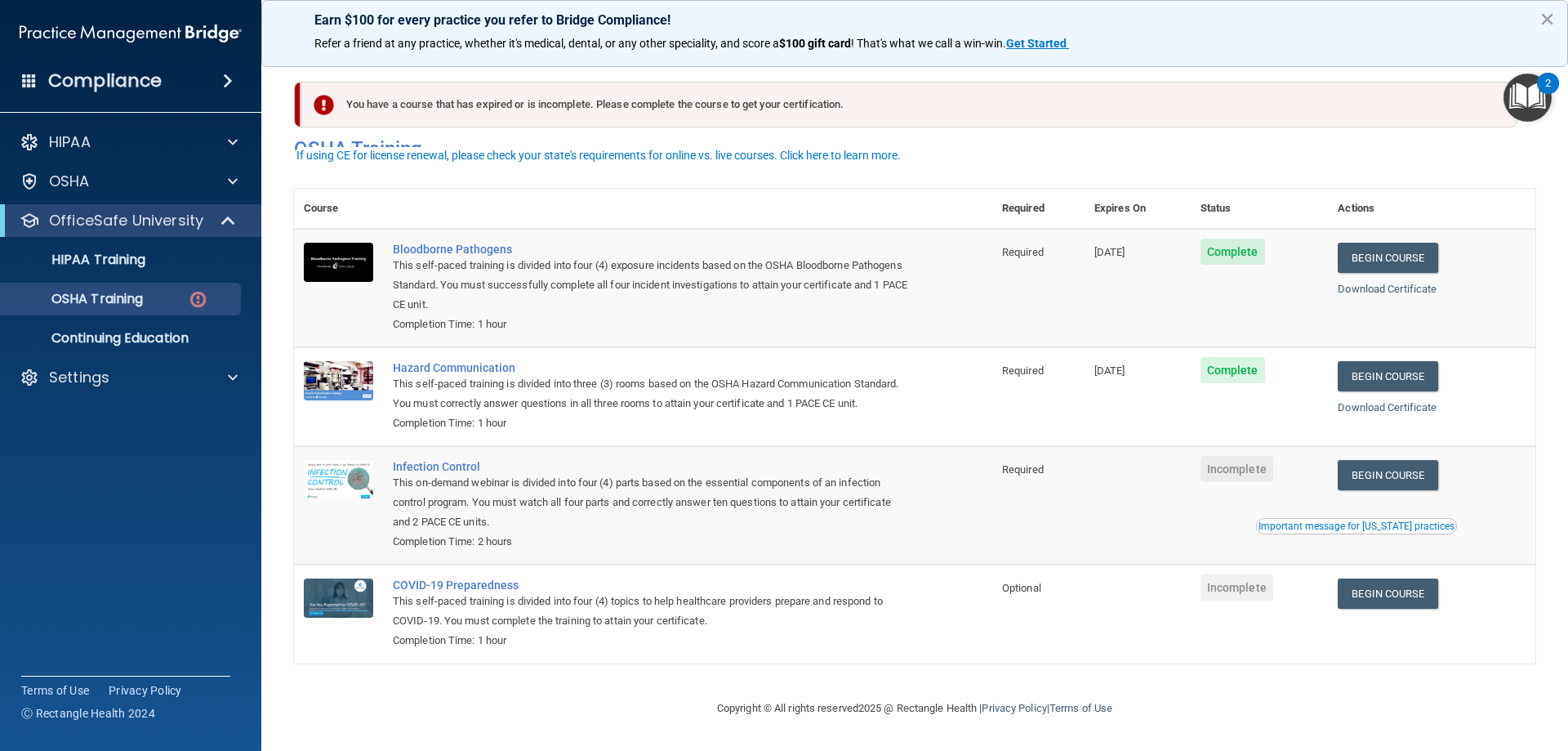
click at [1392, 457] on td "Begin Course Download Certificate Important message for [US_STATE] practices" at bounding box center [1432, 505] width 207 height 119
click at [1398, 485] on link "Begin Course" at bounding box center [1387, 475] width 99 height 30
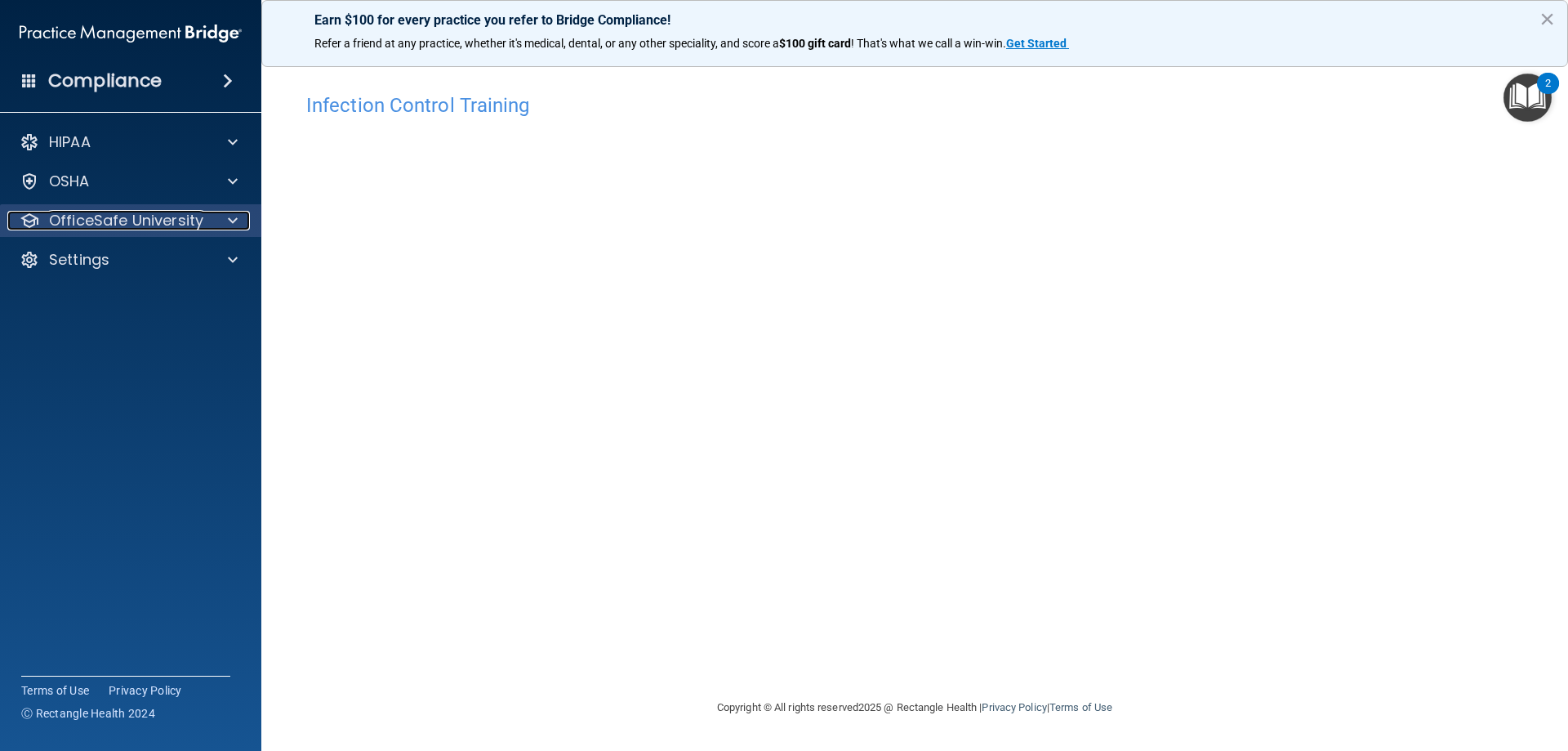
click at [82, 228] on p "OfficeSafe University" at bounding box center [127, 221] width 155 height 19
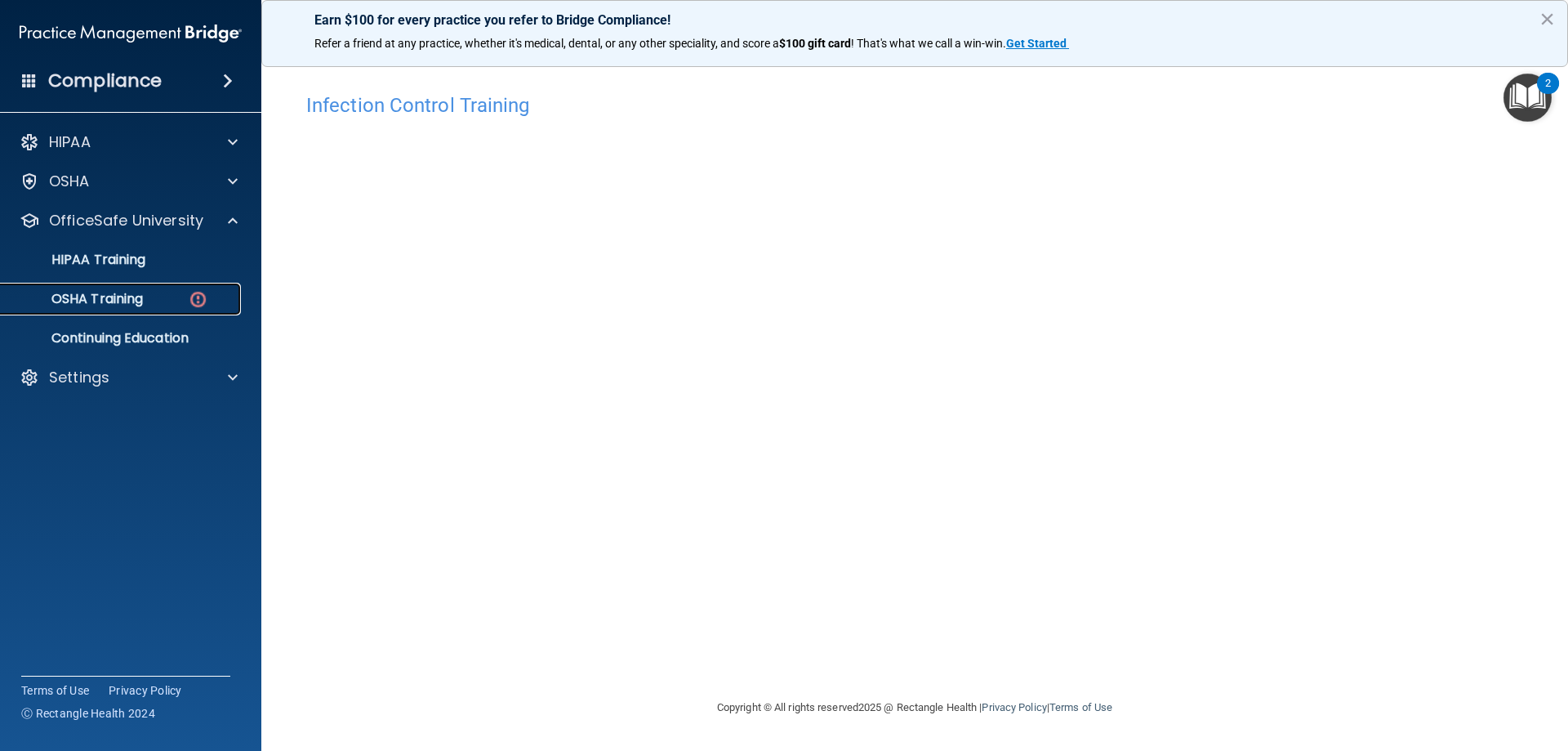
click at [92, 302] on p "OSHA Training" at bounding box center [76, 299] width 133 height 17
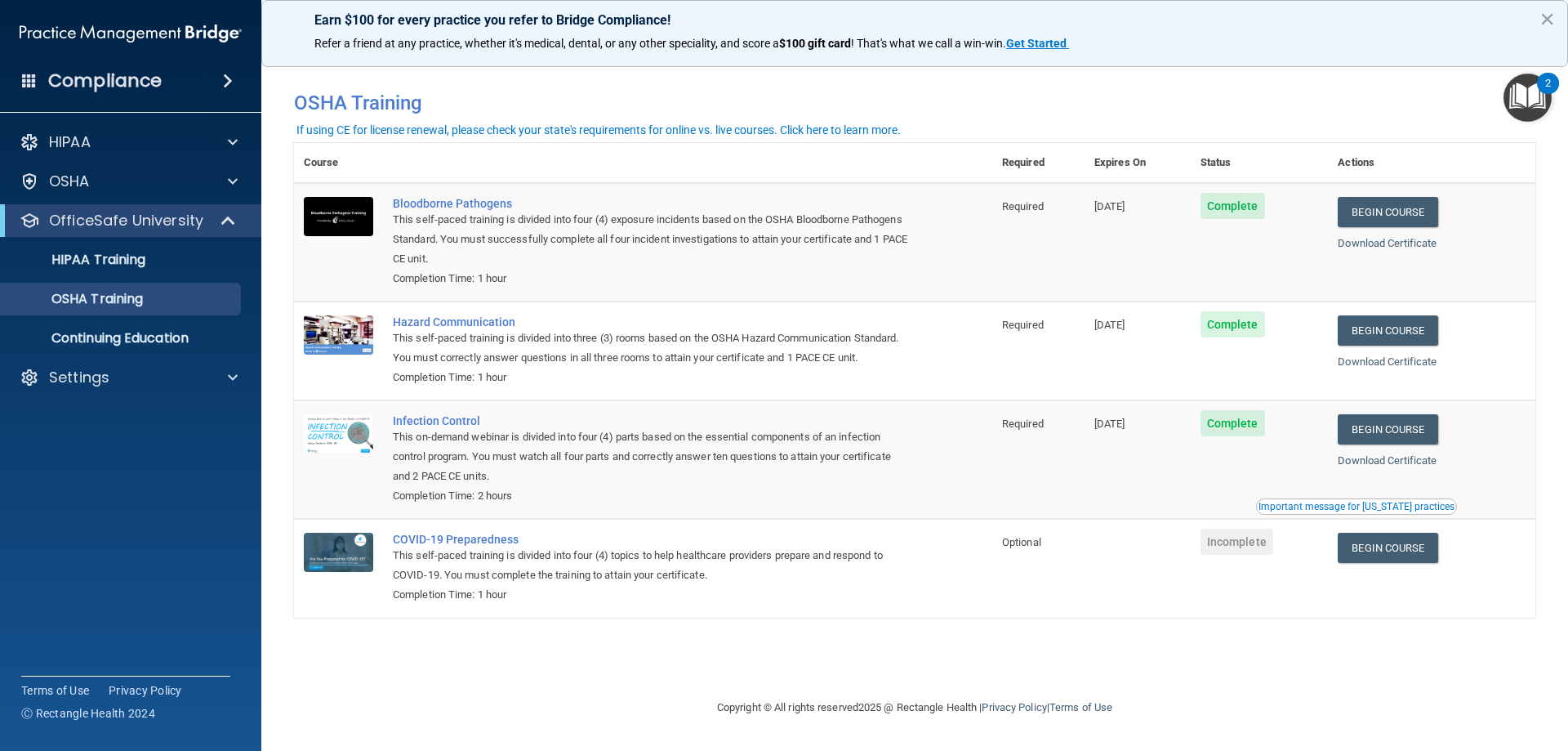
click at [478, 534] on td "[MEDICAL_DATA] Preparedness This self-paced training is divided into four (4) t…" at bounding box center [687, 568] width 609 height 98
click at [480, 546] on div "COVID-19 Preparedness" at bounding box center [651, 539] width 518 height 13
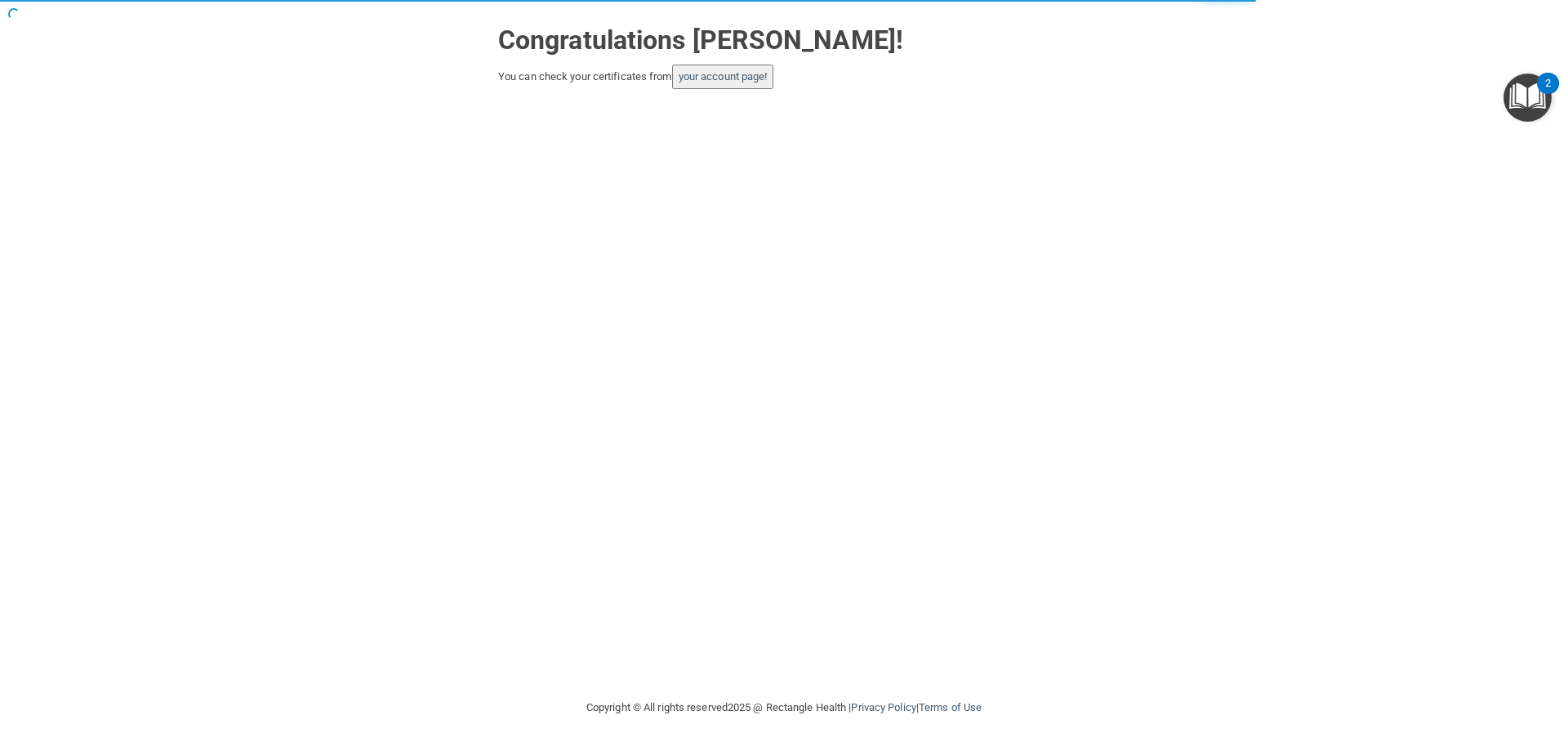
click at [756, 87] on button "your account page!" at bounding box center [723, 77] width 102 height 25
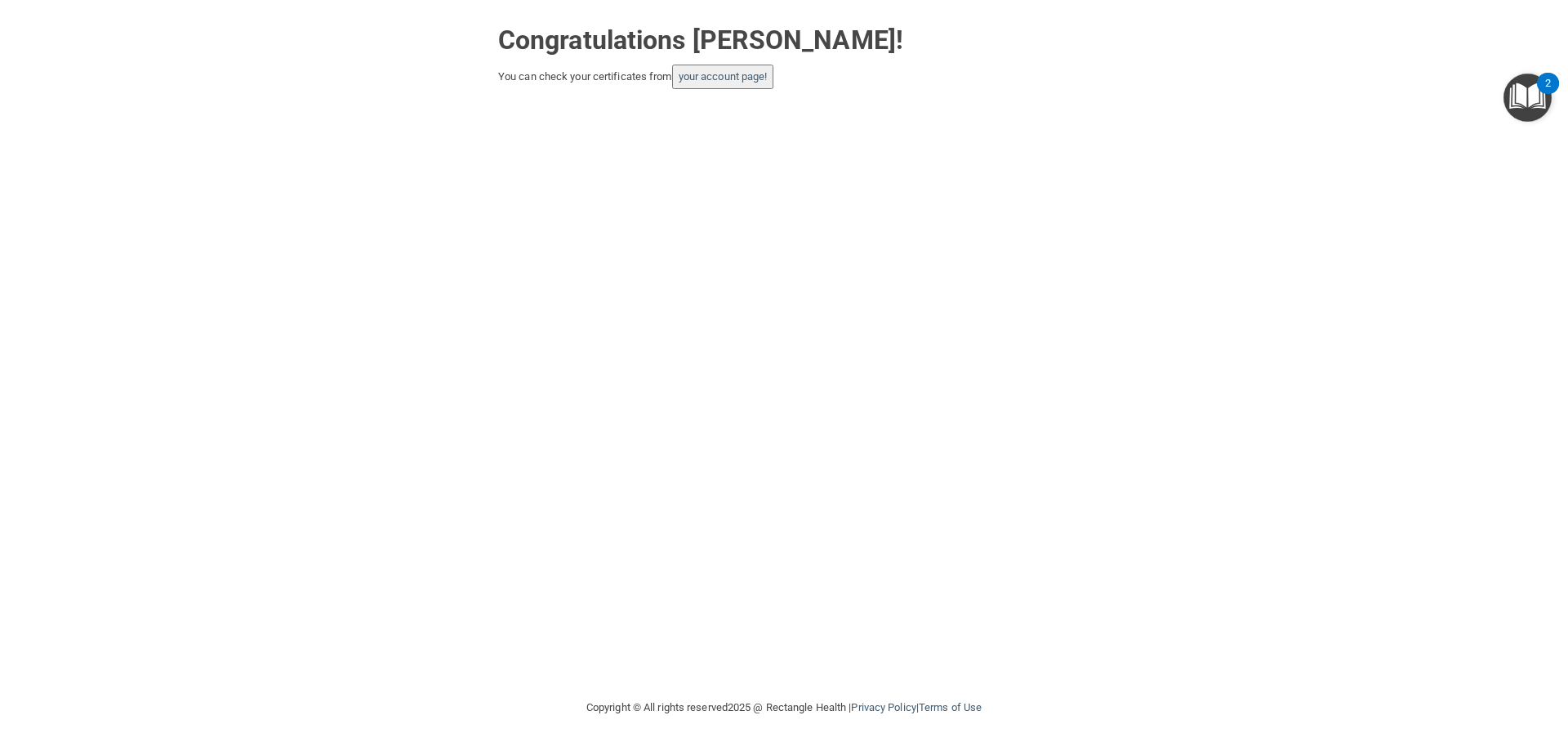
click at [694, 84] on button "your account page!" at bounding box center [723, 77] width 102 height 25
click at [730, 88] on button "your account page!" at bounding box center [723, 77] width 102 height 25
click at [733, 77] on link "your account page!" at bounding box center [722, 77] width 89 height 12
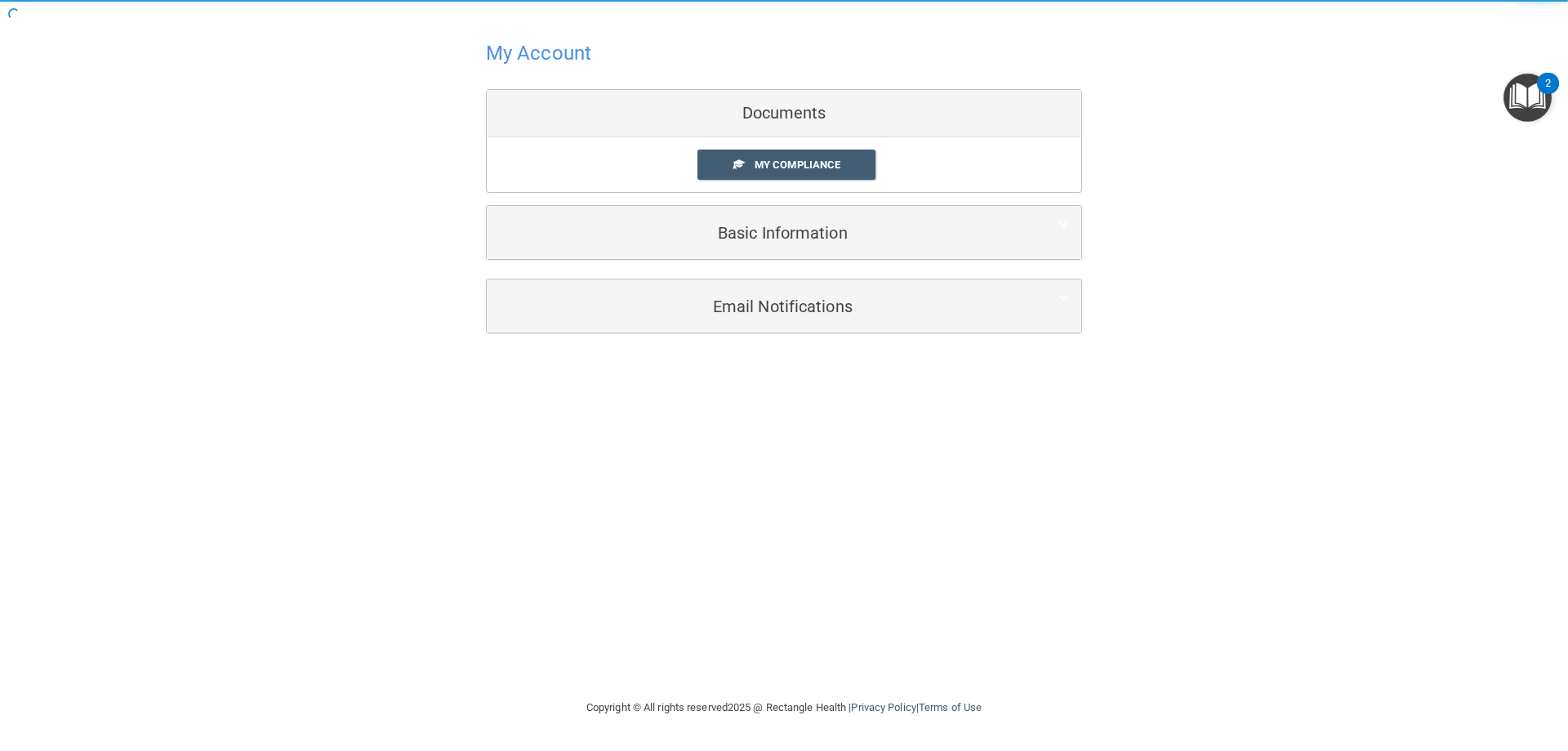
click at [790, 185] on div "My Compliance My Compliance My BAA" at bounding box center [784, 164] width 594 height 55
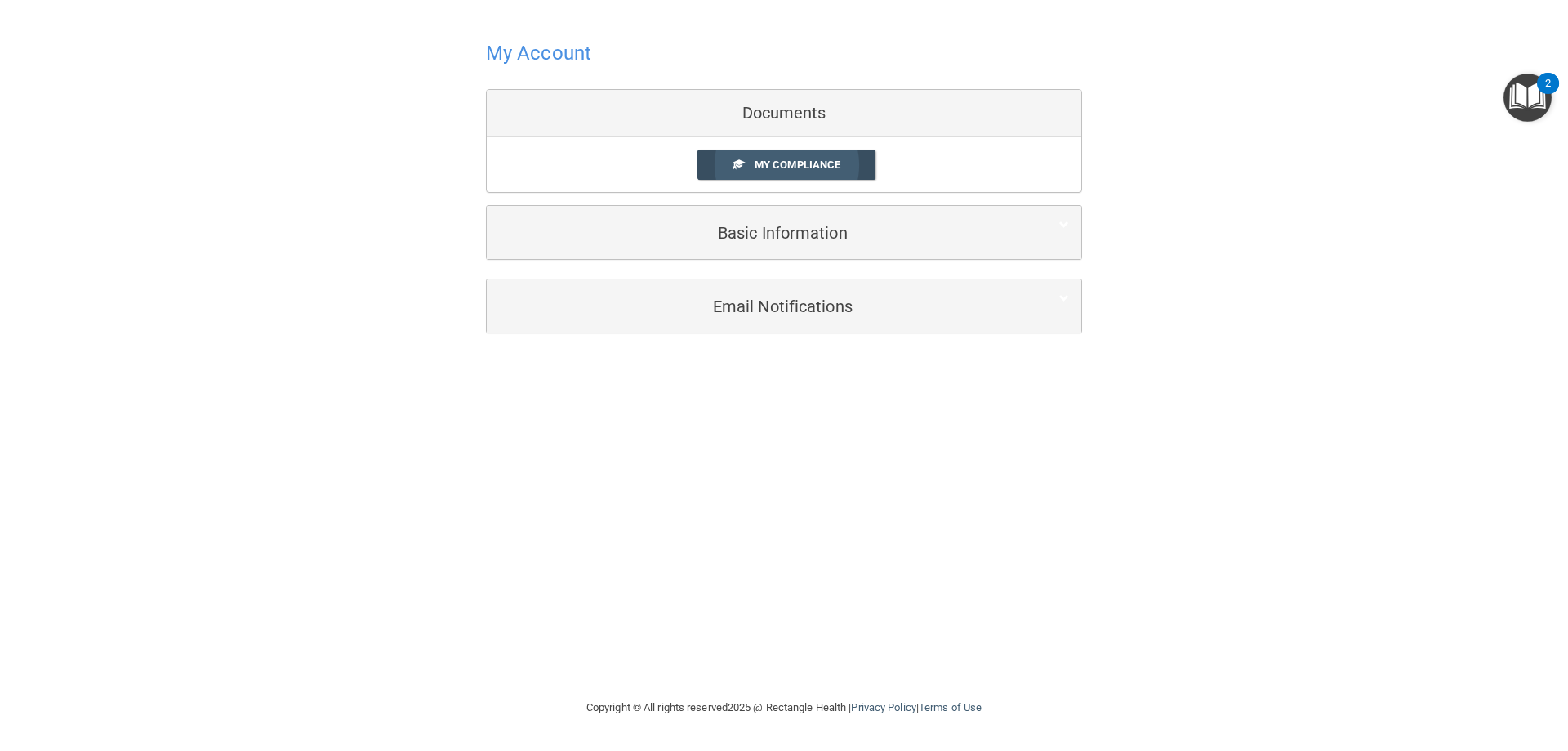
click at [789, 179] on link "My Compliance" at bounding box center [788, 164] width 179 height 30
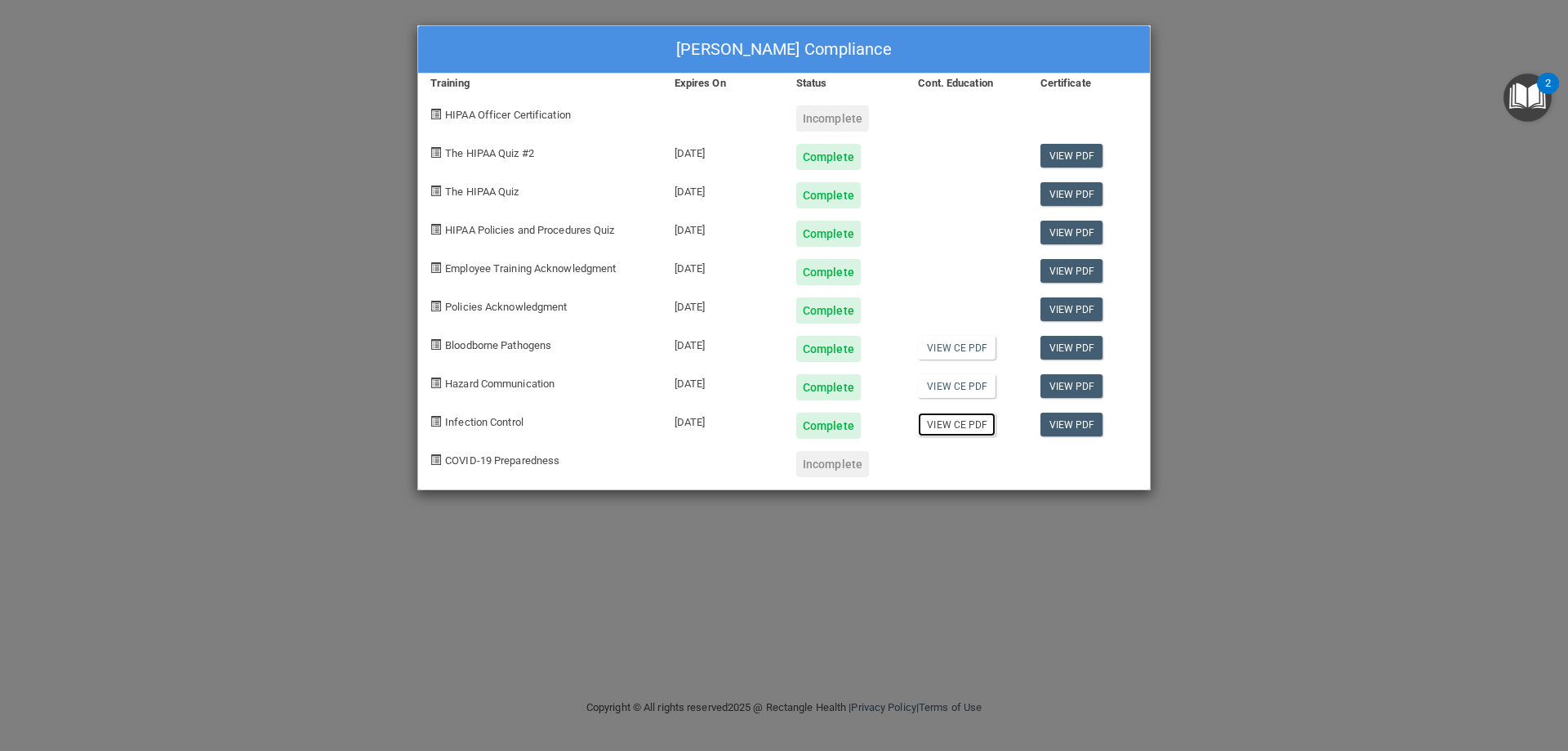
click at [962, 425] on link "View CE PDF" at bounding box center [956, 424] width 77 height 24
click at [1217, 108] on div "Dawn Schnell's Compliance Training Expires On Status Cont. Education Certificat…" at bounding box center [784, 376] width 1568 height 751
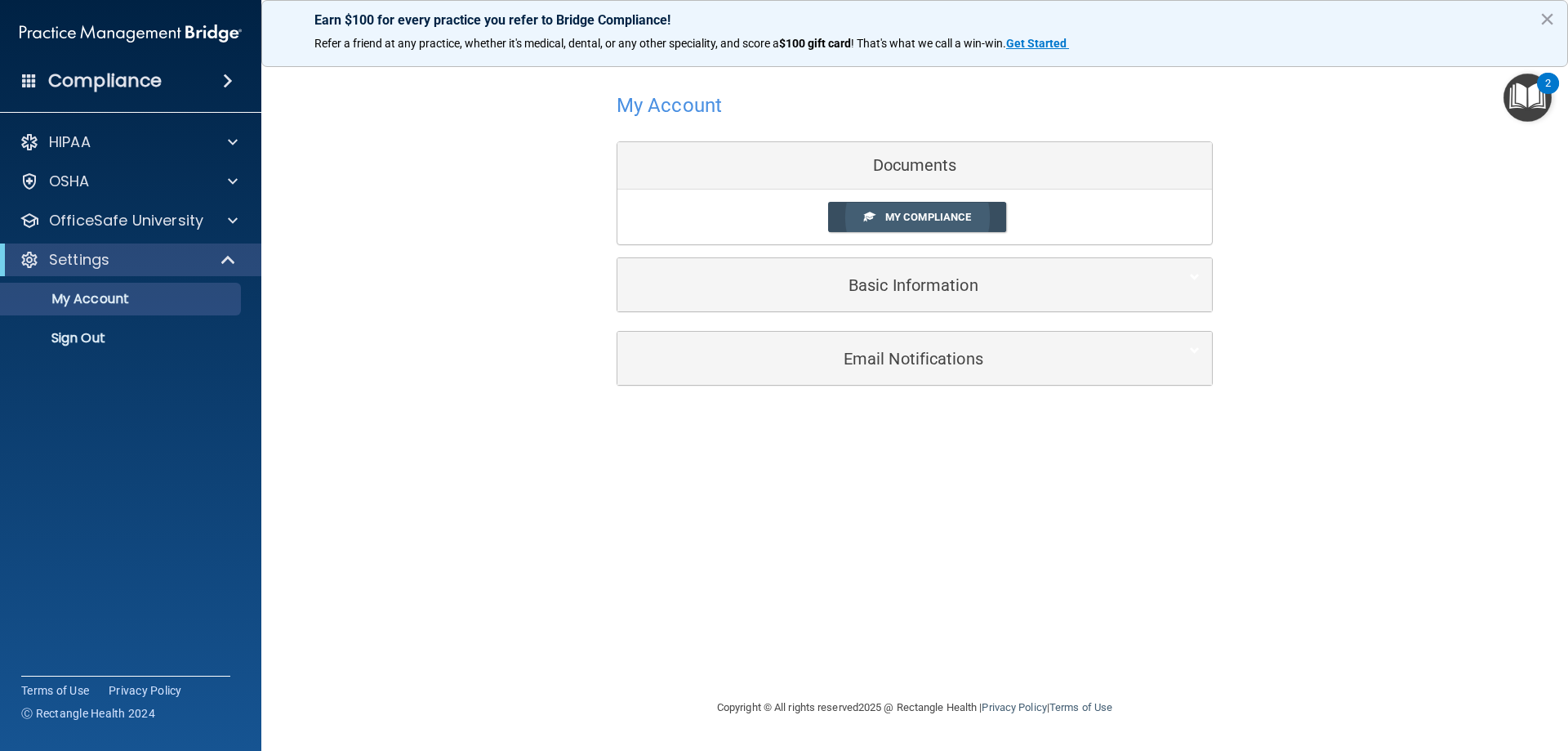
click at [926, 222] on span "My Compliance" at bounding box center [928, 217] width 86 height 12
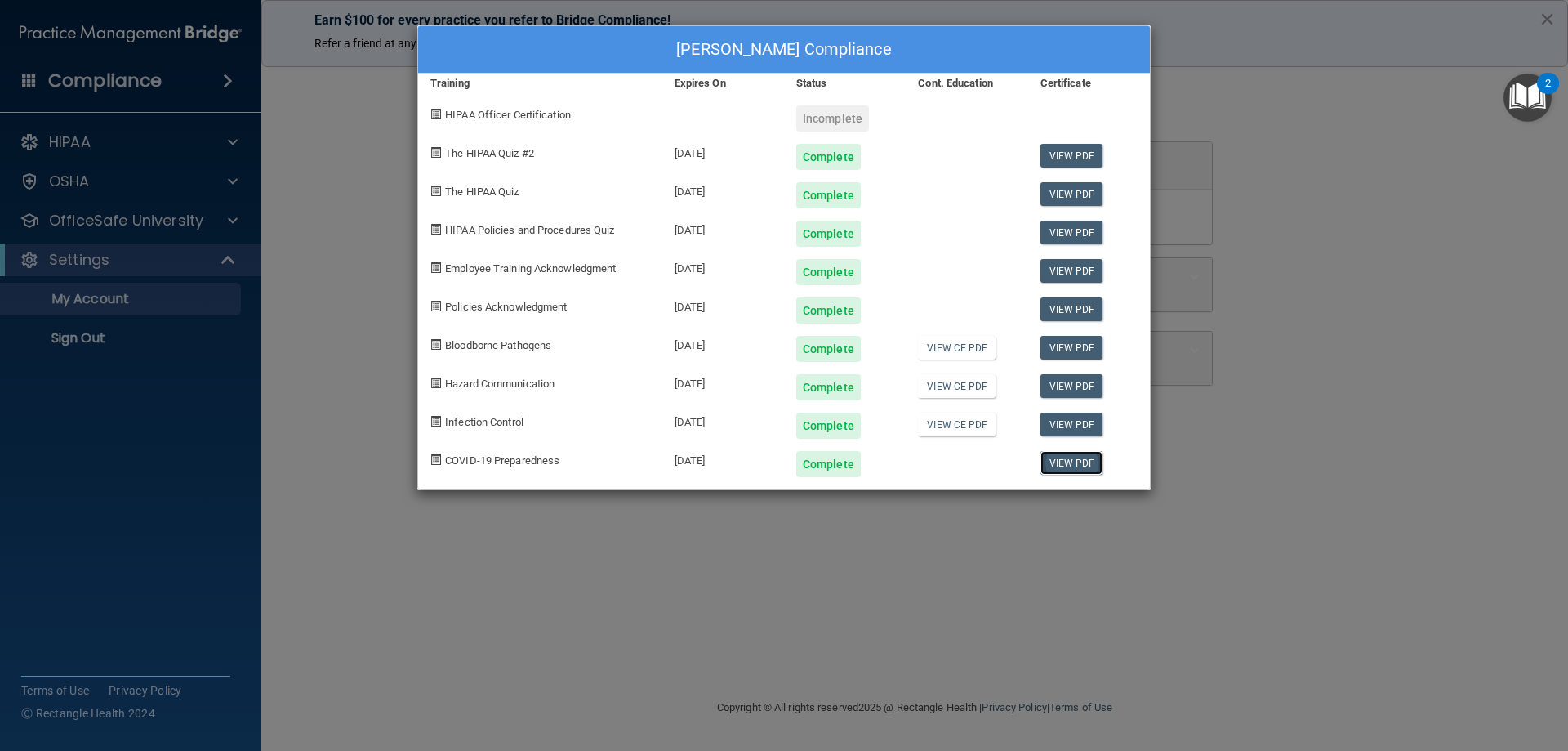
click at [1056, 466] on link "View PDF" at bounding box center [1072, 463] width 63 height 24
